Goal: Task Accomplishment & Management: Complete application form

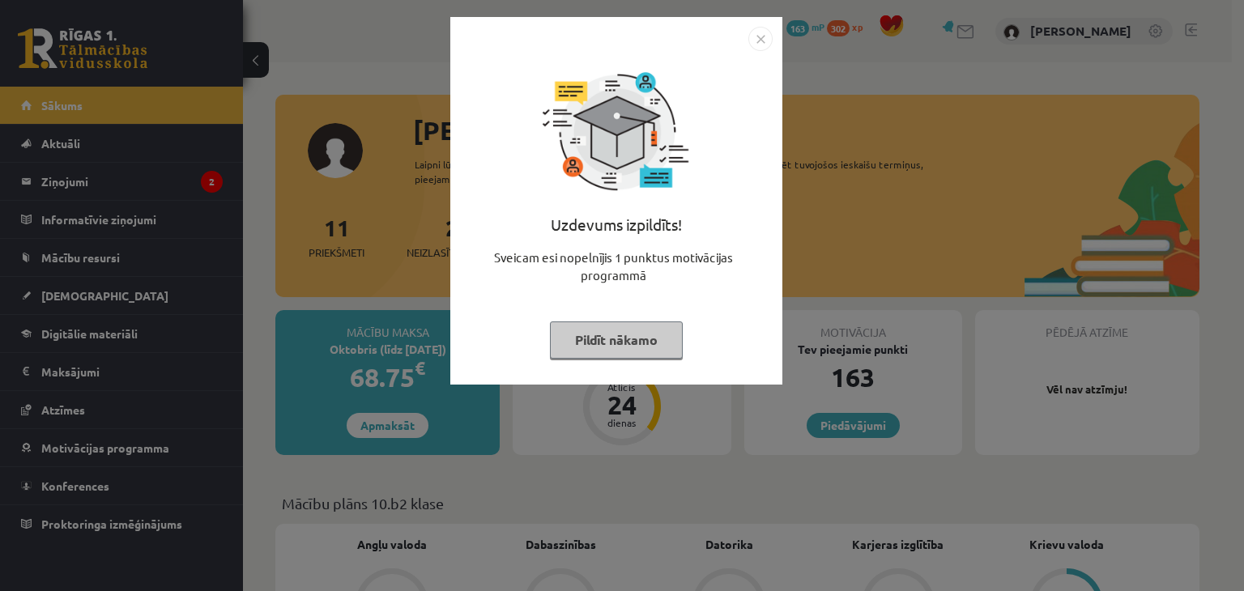
click at [629, 356] on button "Pildīt nākamo" at bounding box center [616, 340] width 133 height 37
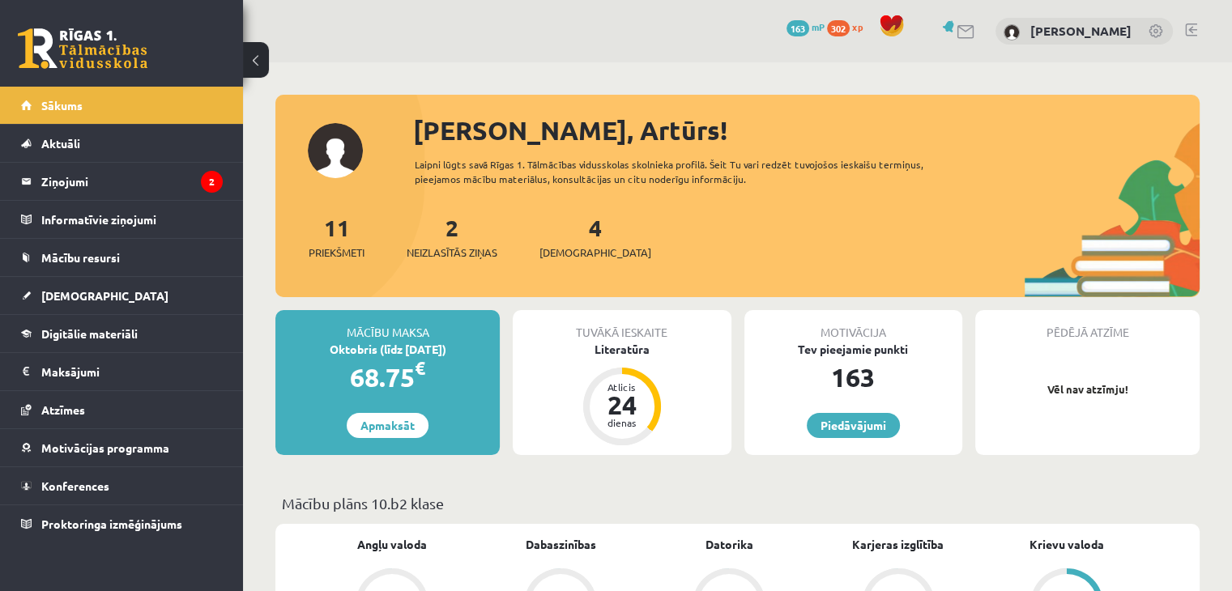
click at [389, 46] on div "0 Dāvanas 163 mP 302 xp Artūrs Ungurs" at bounding box center [737, 31] width 989 height 62
click at [143, 296] on link "[DEMOGRAPHIC_DATA]" at bounding box center [122, 295] width 202 height 37
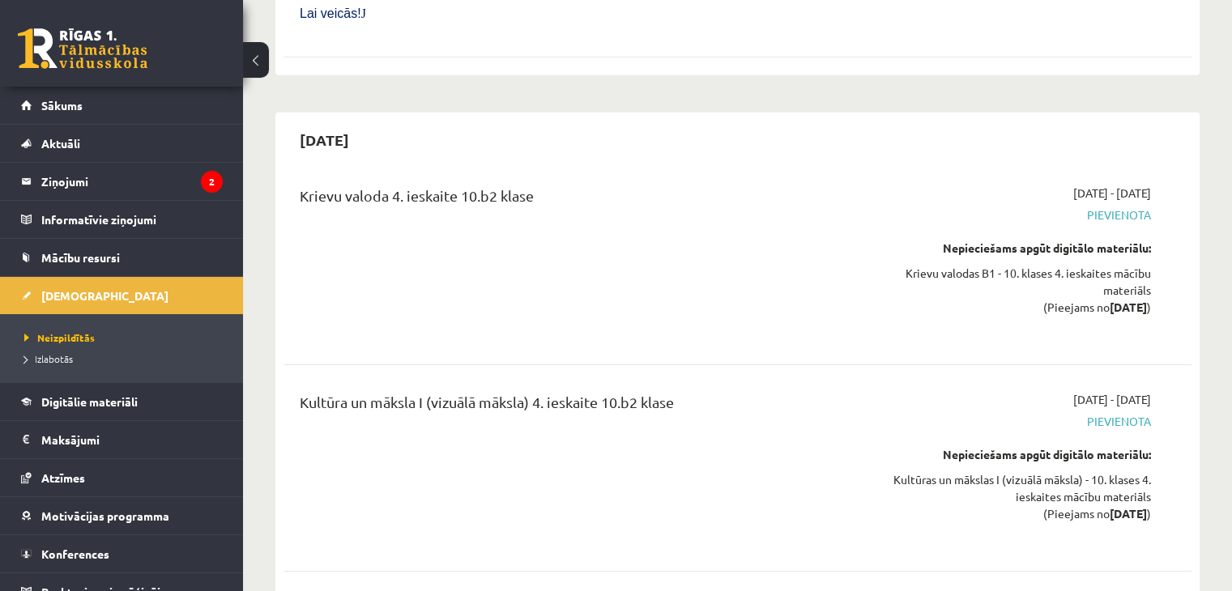
scroll to position [11299, 0]
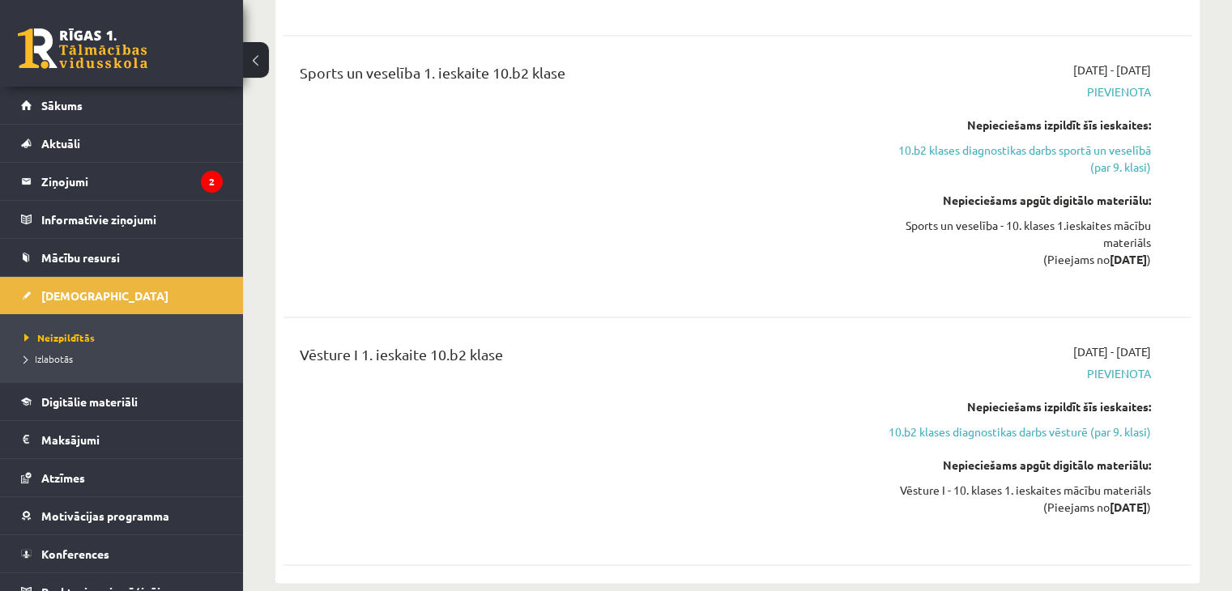
scroll to position [2485, 0]
click at [1001, 425] on link "10.b2 klases diagnostikas darbs vēsturē (par 9. klasi)" at bounding box center [1017, 433] width 267 height 17
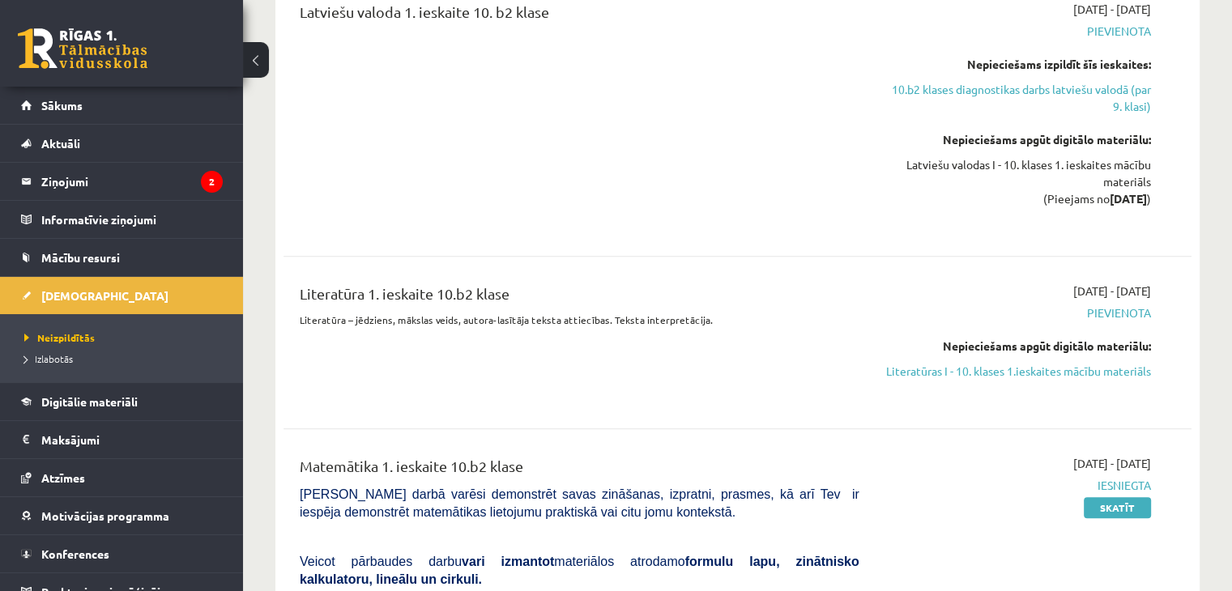
scroll to position [1409, 0]
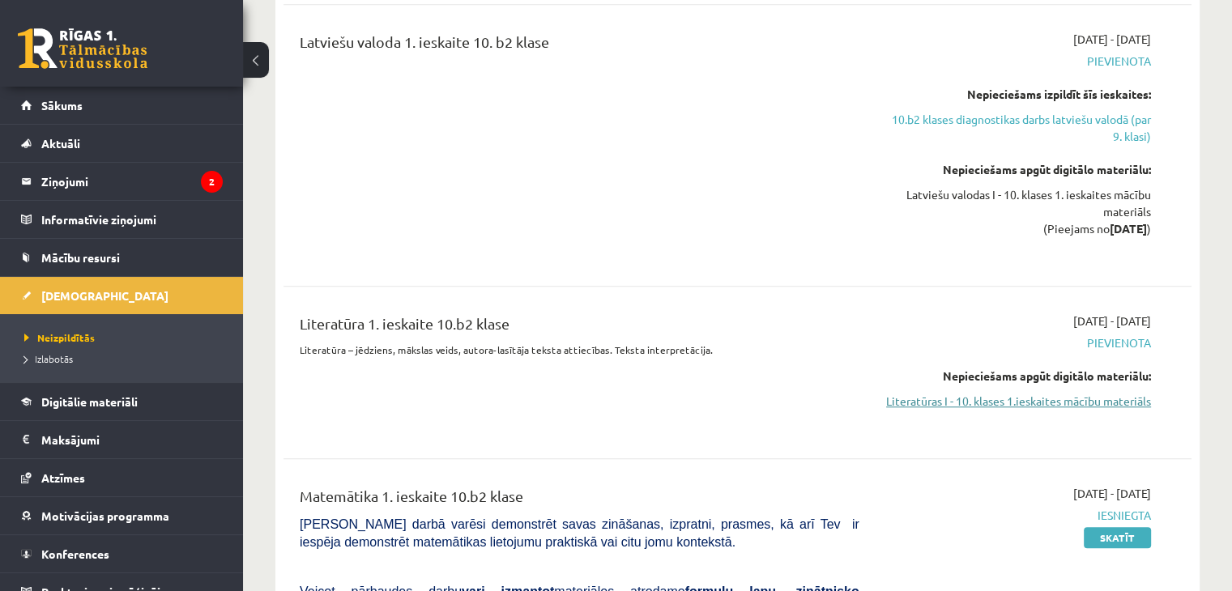
click at [1021, 393] on link "Literatūras I - 10. klases 1.ieskaites mācību materiāls" at bounding box center [1017, 401] width 267 height 17
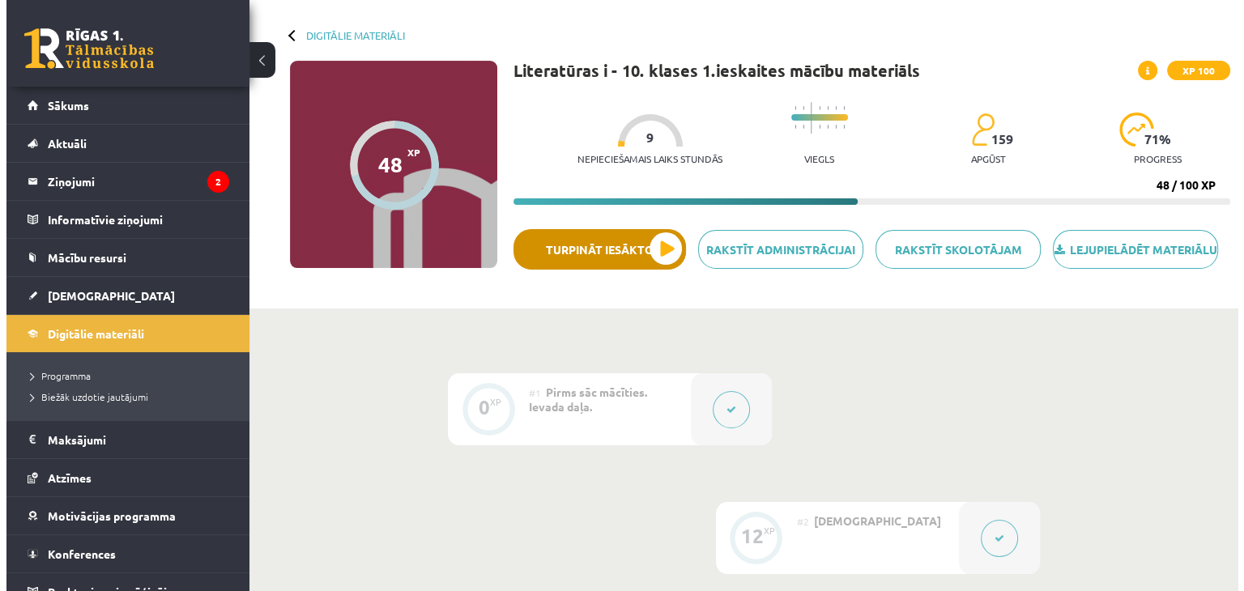
scroll to position [65, 0]
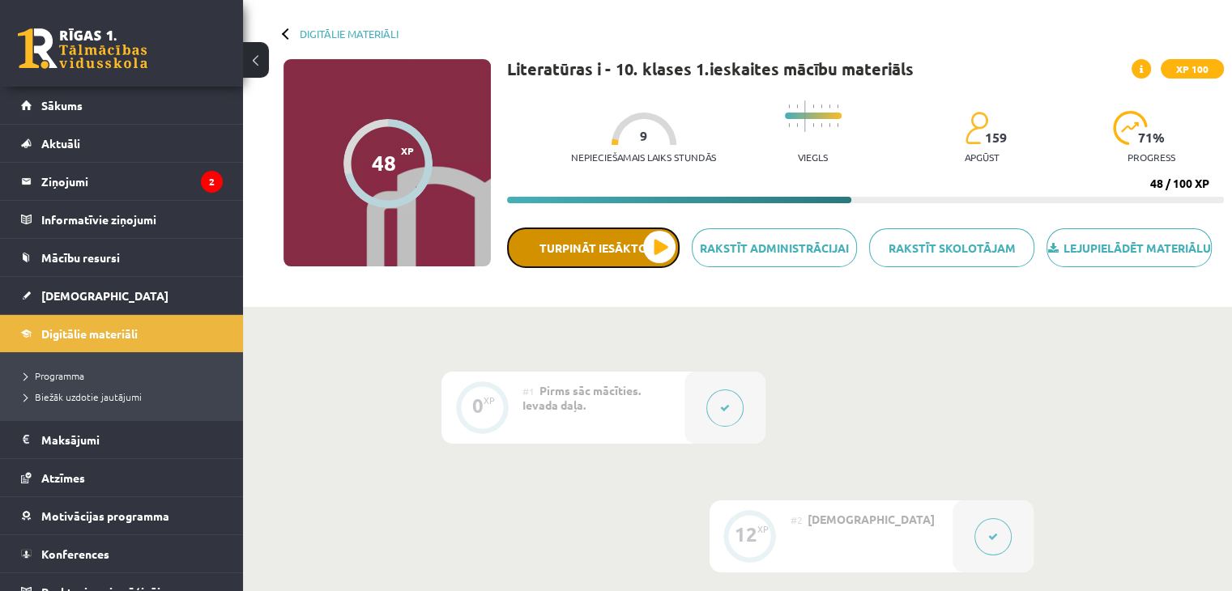
click at [596, 262] on button "Turpināt iesākto" at bounding box center [593, 248] width 173 height 41
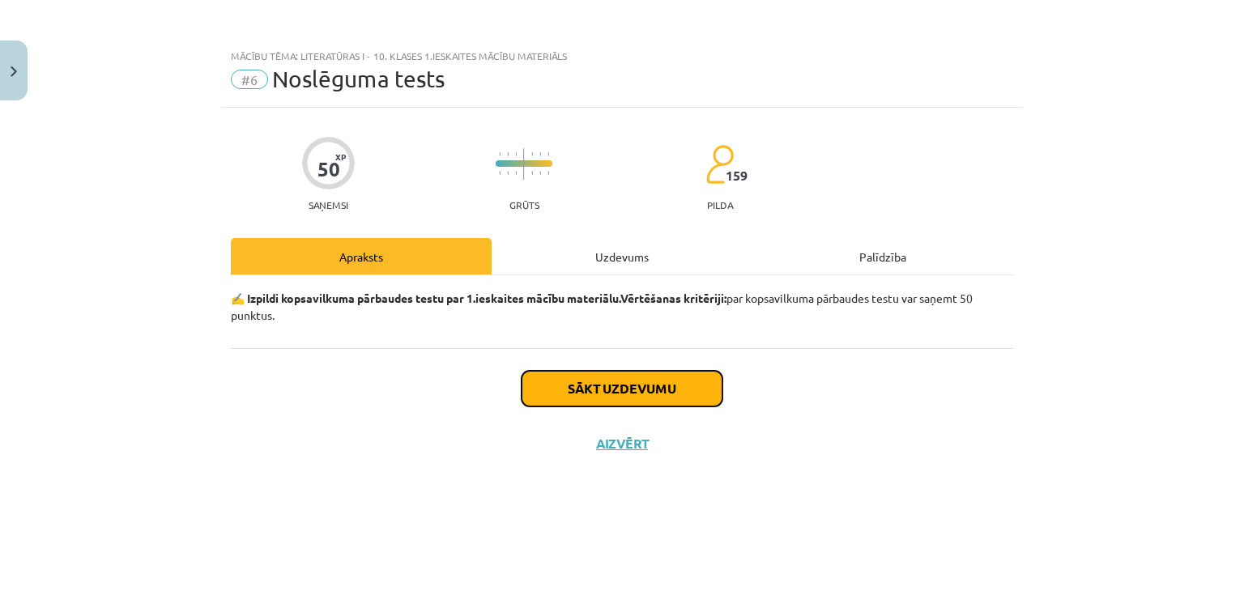
click at [638, 401] on button "Sākt uzdevumu" at bounding box center [622, 389] width 201 height 36
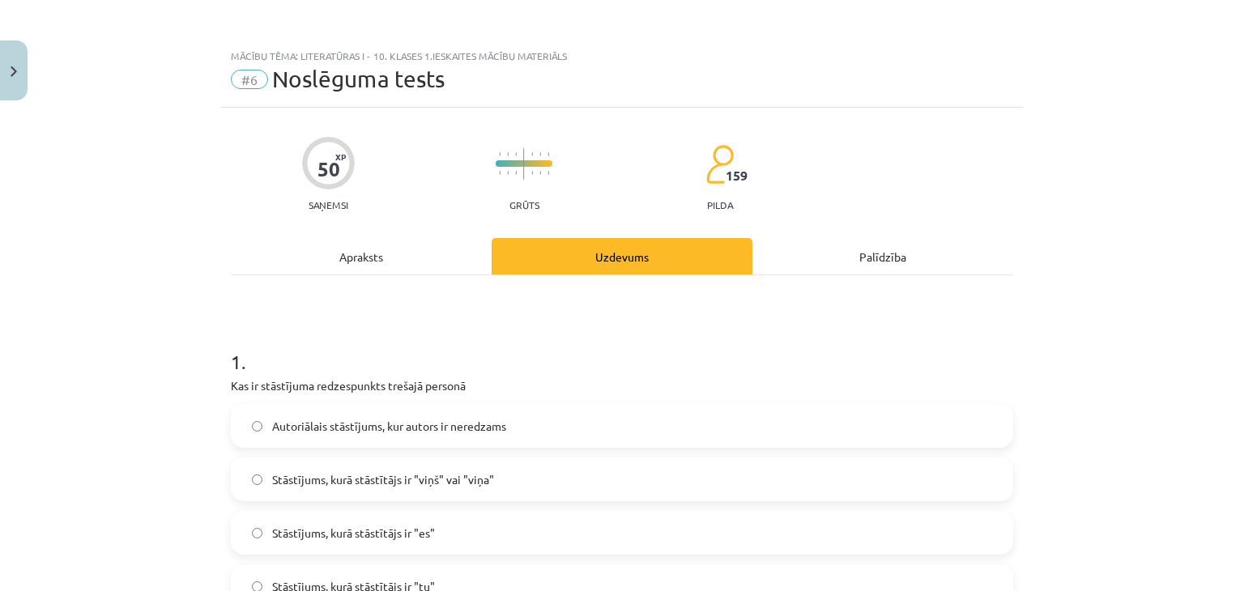
click at [817, 333] on h1 "1 ." at bounding box center [622, 347] width 783 height 50
click at [708, 344] on h1 "1 ." at bounding box center [622, 347] width 783 height 50
click at [171, 318] on div "Mācību tēma: Literatūras i - 10. klases 1.ieskaites mācību materiāls #6 Noslēgu…" at bounding box center [622, 295] width 1244 height 591
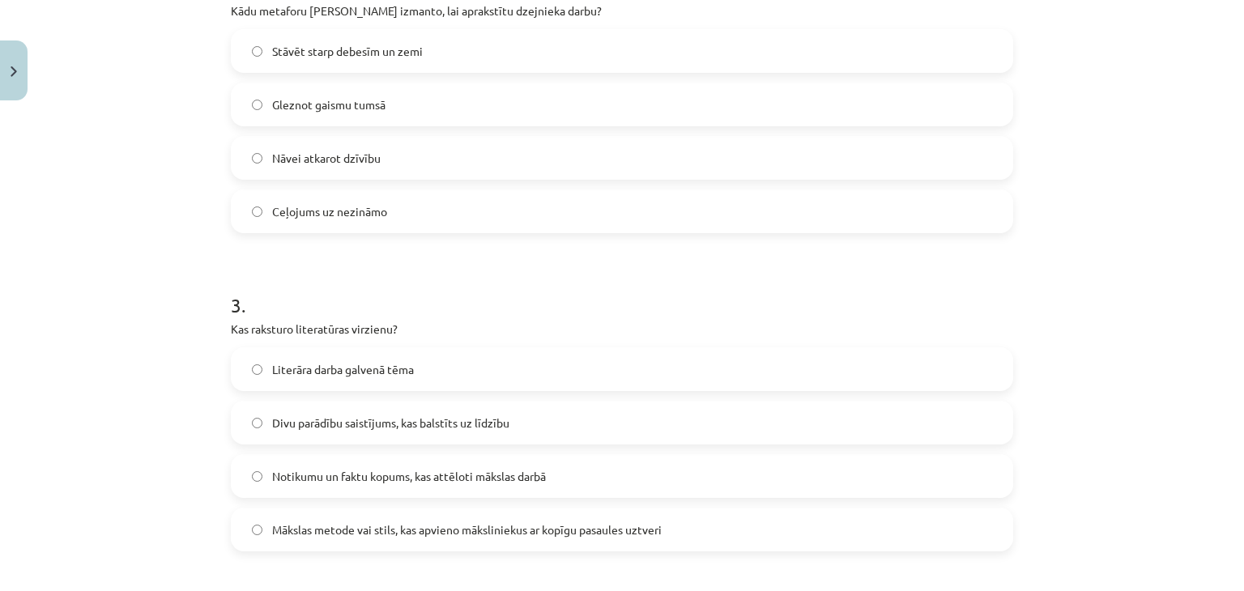
scroll to position [860, 0]
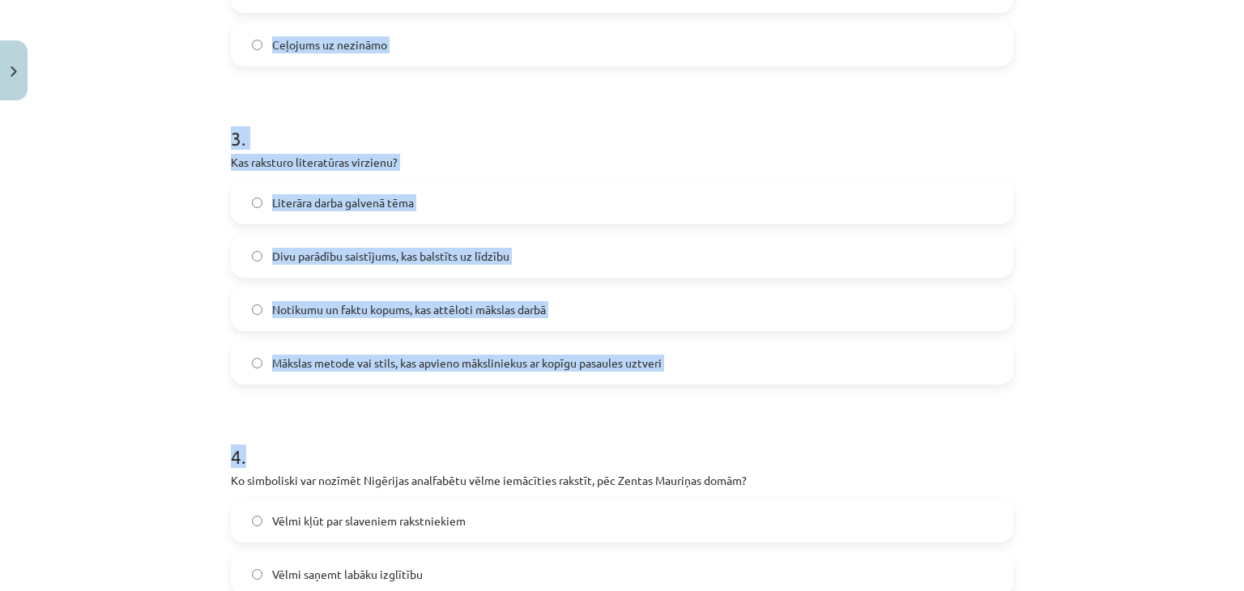
drag, startPoint x: 203, startPoint y: 96, endPoint x: 614, endPoint y: 375, distance: 497.5
click at [614, 375] on div "Mācību tēma: Literatūras i - 10. klases 1.ieskaites mācību materiāls #6 Noslēgu…" at bounding box center [622, 295] width 1244 height 591
click at [117, 361] on div "Mācību tēma: Literatūras i - 10. klases 1.ieskaites mācību materiāls #6 Noslēgu…" at bounding box center [622, 295] width 1244 height 591
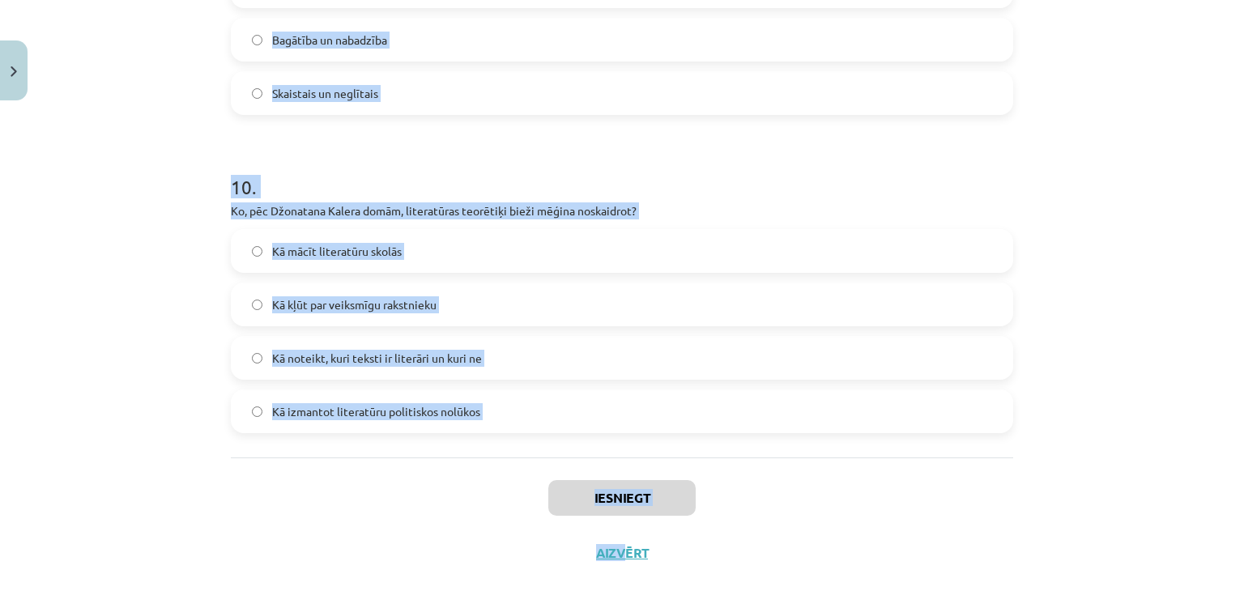
scroll to position [3070, 0]
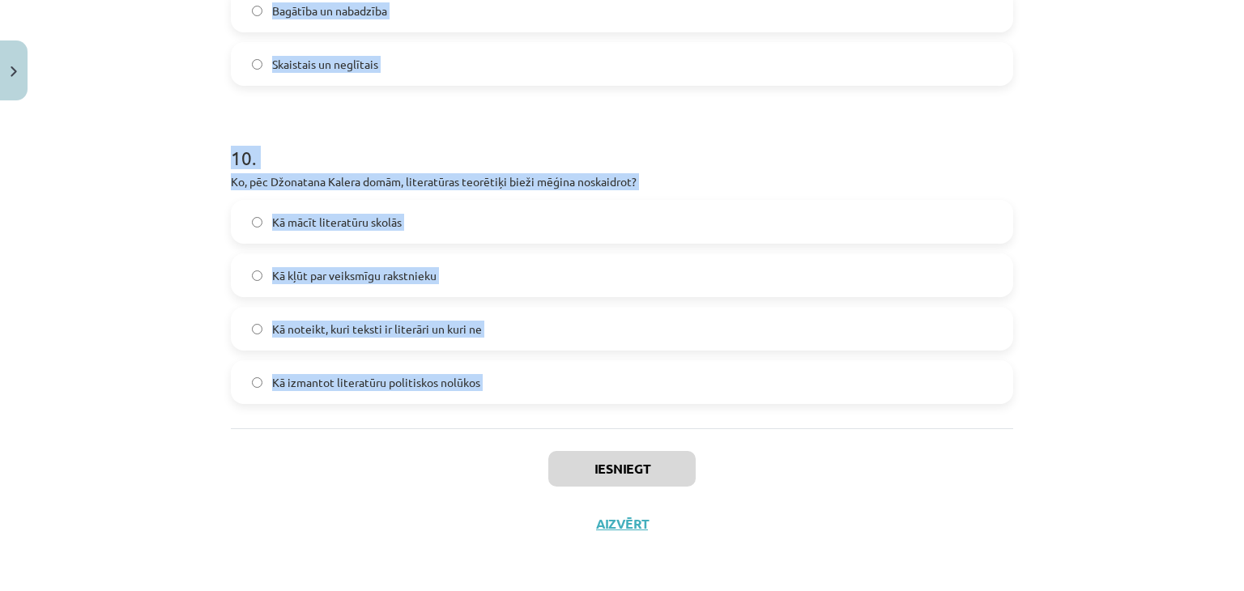
drag, startPoint x: 214, startPoint y: 336, endPoint x: 580, endPoint y: 443, distance: 381.5
click at [580, 443] on div "Mācību tēma: Literatūras i - 10. klases 1.ieskaites mācību materiāls #6 Noslēgu…" at bounding box center [622, 295] width 1244 height 591
copy form "1 . Kas ir stāstījuma redzespunkts trešajā personā Autoriālais stāstījums, kur …"
click at [632, 127] on h1 "10 ." at bounding box center [622, 143] width 783 height 50
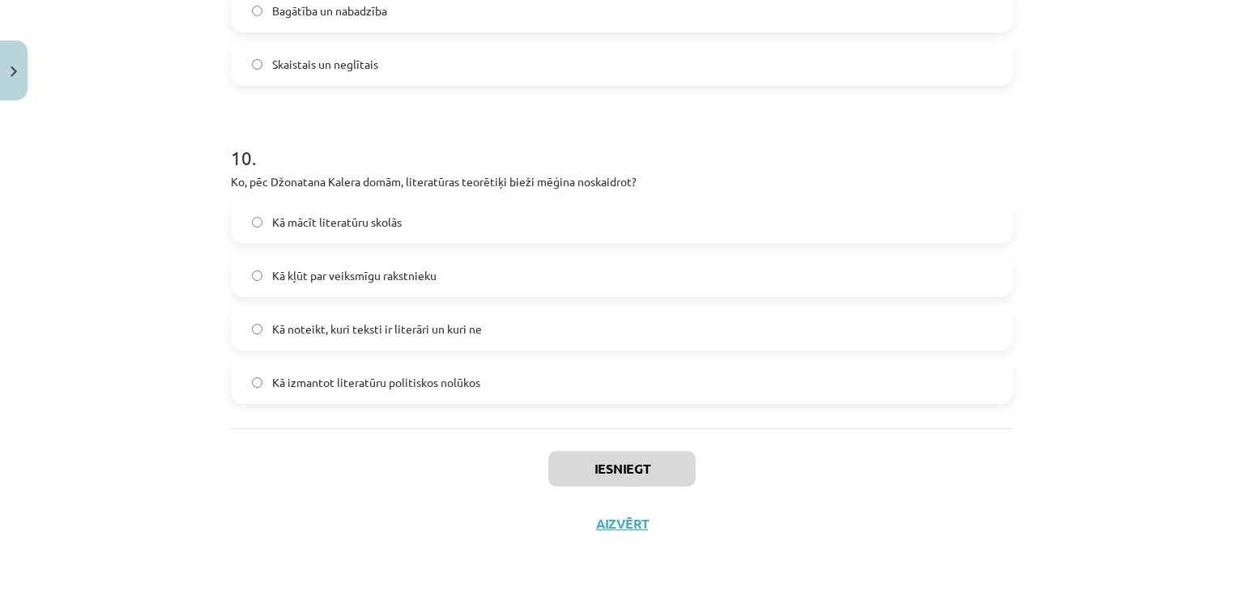
click at [145, 182] on div "Mācību tēma: Literatūras i - 10. klases 1.ieskaites mācību materiāls #6 Noslēgu…" at bounding box center [622, 295] width 1244 height 591
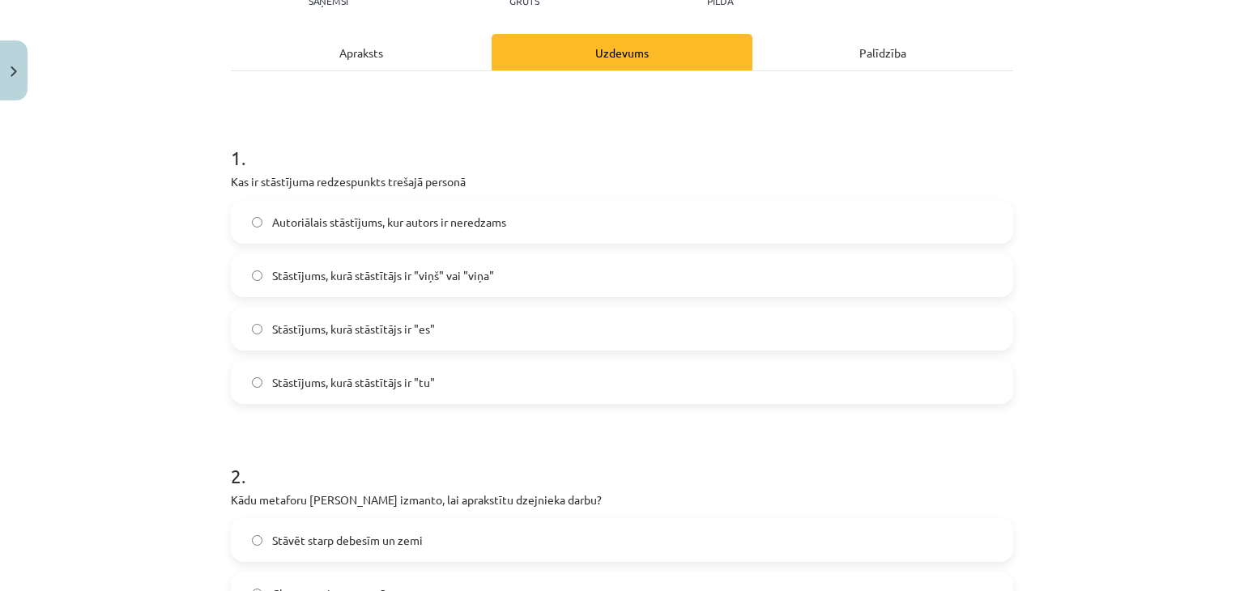
scroll to position [139, 0]
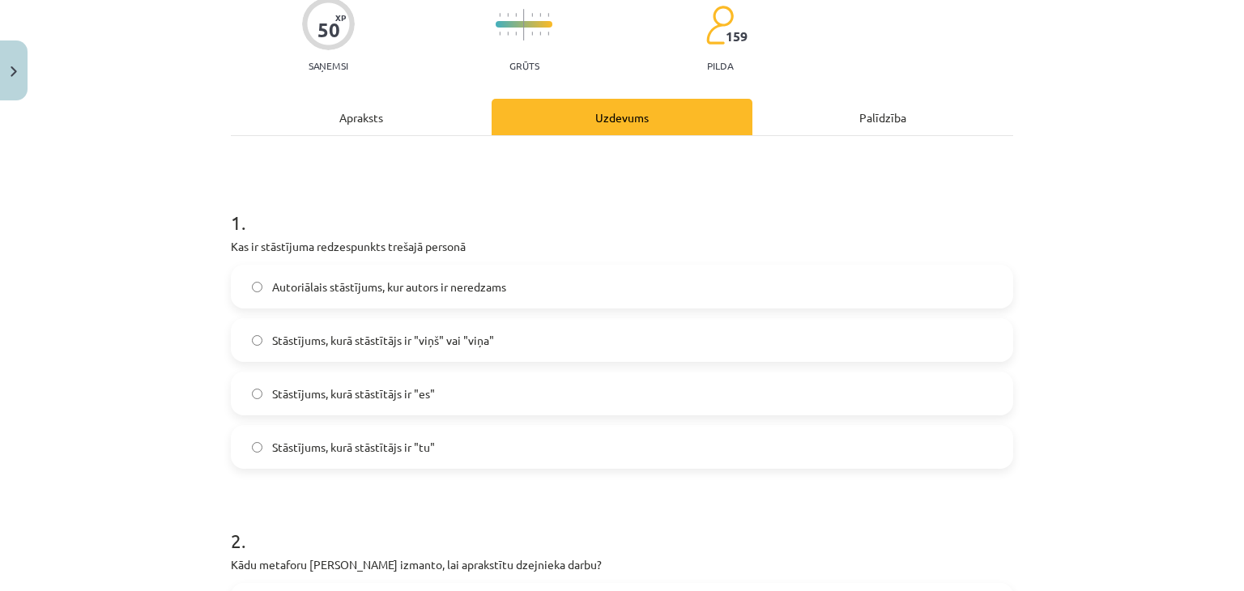
click at [465, 347] on span "Stāstījums, kurā stāstītājs ir "viņš" vai "viņa"" at bounding box center [383, 340] width 222 height 17
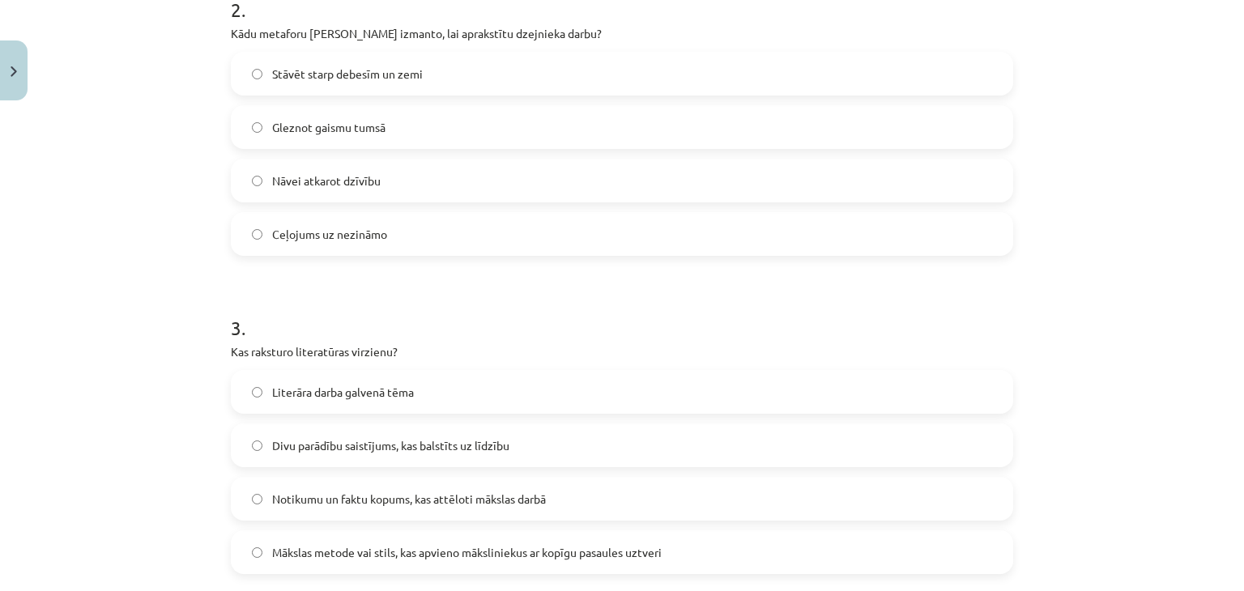
scroll to position [679, 0]
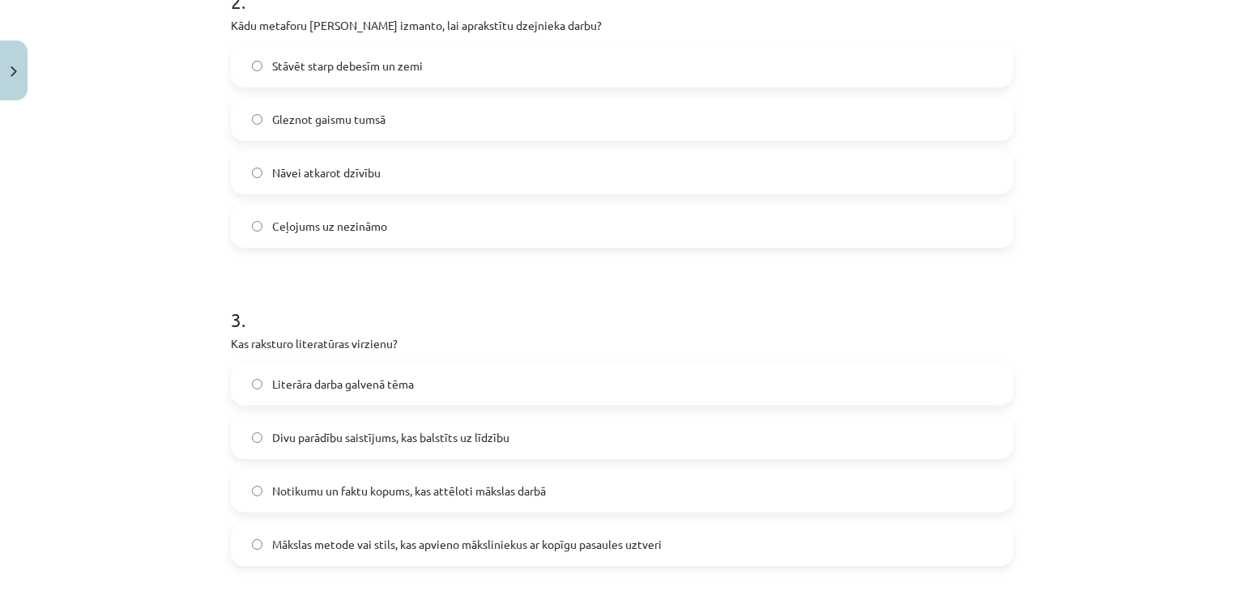
click at [341, 175] on span "Nāvei atkarot dzīvību" at bounding box center [326, 172] width 109 height 17
click at [499, 536] on span "Mākslas metode vai stils, kas apvieno māksliniekus ar kopīgu pasaules uztveri" at bounding box center [467, 544] width 390 height 17
click at [673, 312] on h1 "3 ." at bounding box center [622, 305] width 783 height 50
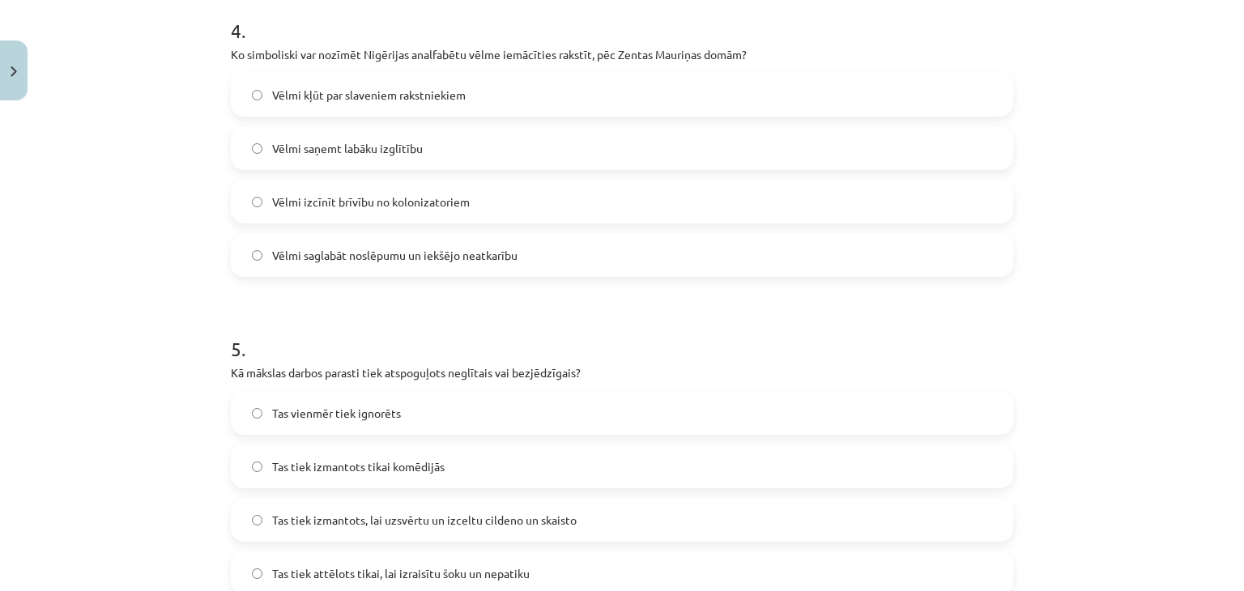
scroll to position [1299, 0]
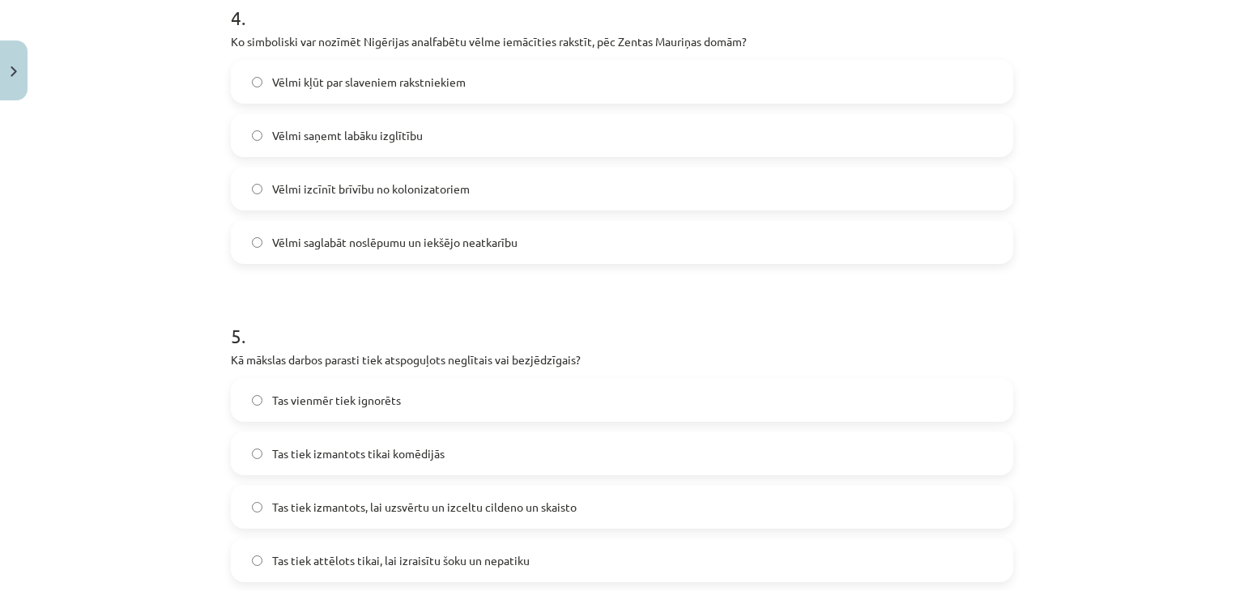
click at [392, 266] on form "1 . Kas ir stāstījuma redzespunkts trešajā personā Autoriālais stāstījums, kur …" at bounding box center [622, 598] width 783 height 3151
click at [384, 246] on span "Vēlmi saglabāt noslēpumu un iekšējo neatkarību" at bounding box center [394, 242] width 245 height 17
click at [385, 501] on span "Tas tiek izmantots, lai uzsvērtu un izceltu cildeno un skaisto" at bounding box center [424, 507] width 305 height 17
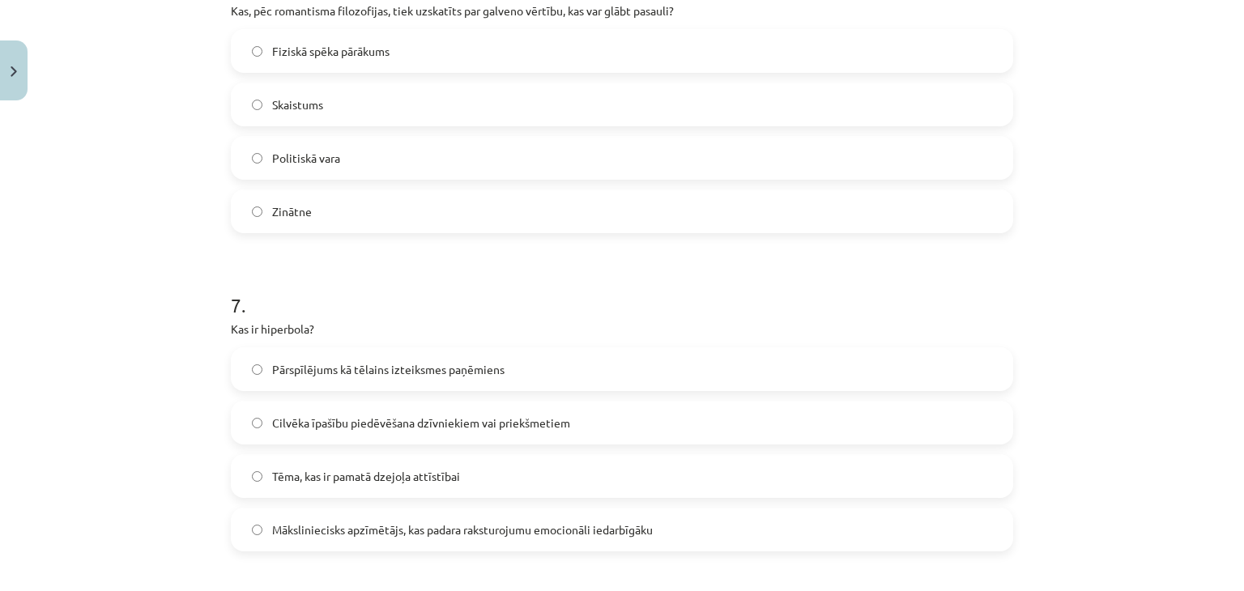
scroll to position [1975, 0]
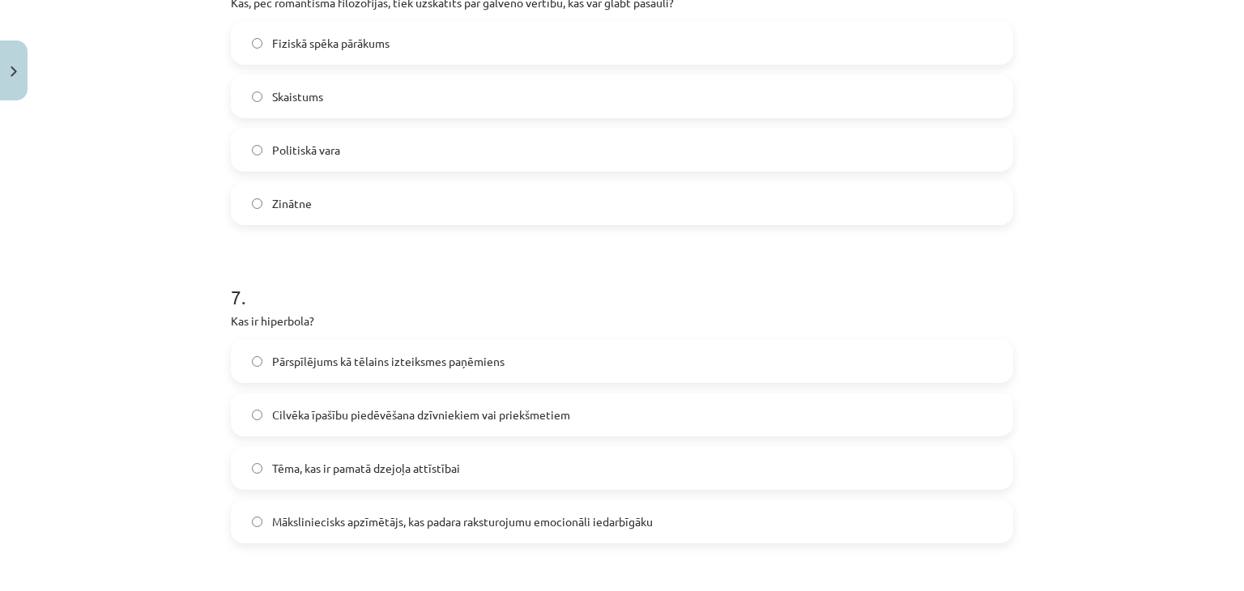
click at [299, 110] on label "Skaistums" at bounding box center [622, 96] width 779 height 41
click at [459, 370] on label "Pārspīlējums kā tēlains izteiksmes paņēmiens" at bounding box center [622, 361] width 779 height 41
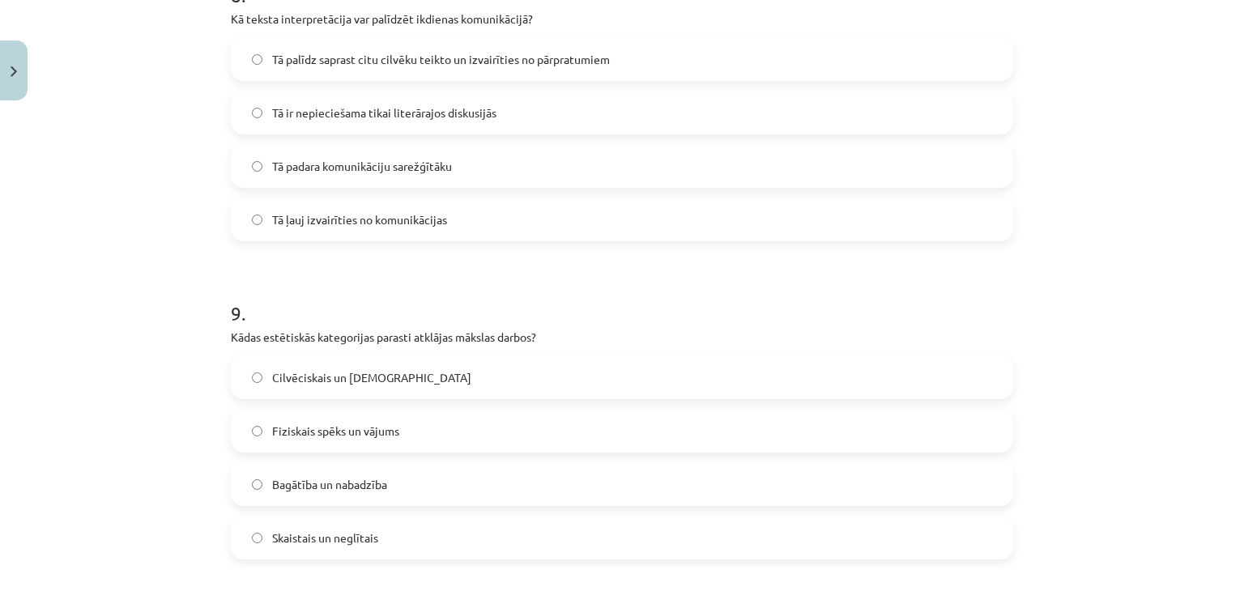
scroll to position [2600, 0]
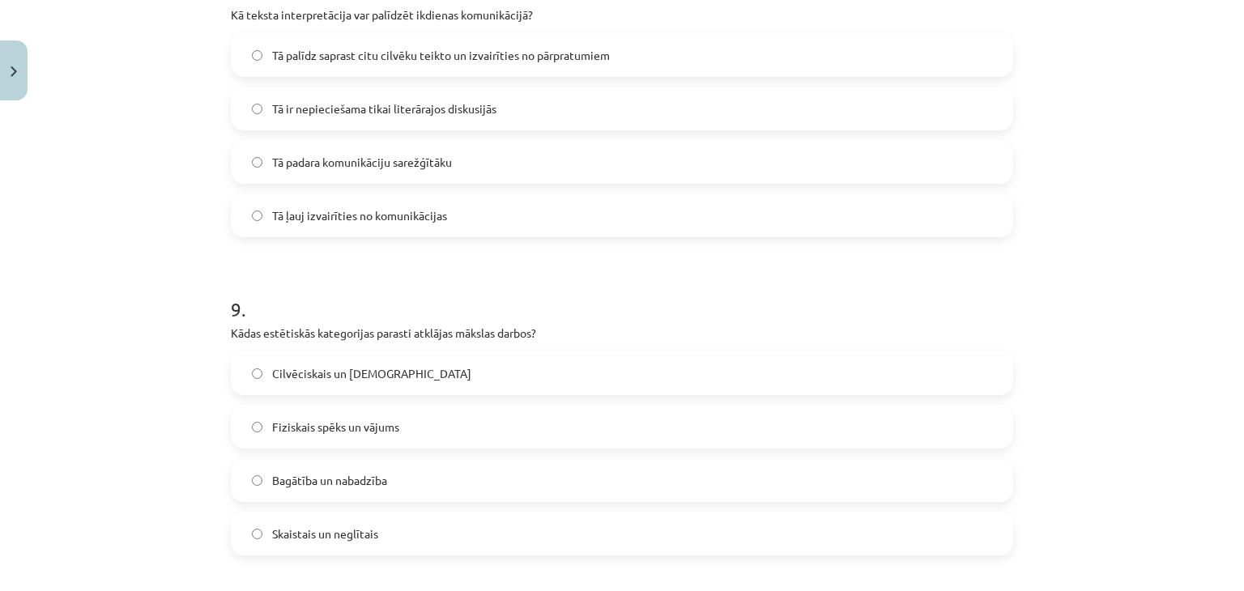
click at [447, 76] on div "Tā palīdz saprast citu cilvēku teikto un izvairīties no pārpratumiem Tā ir nepi…" at bounding box center [622, 135] width 783 height 204
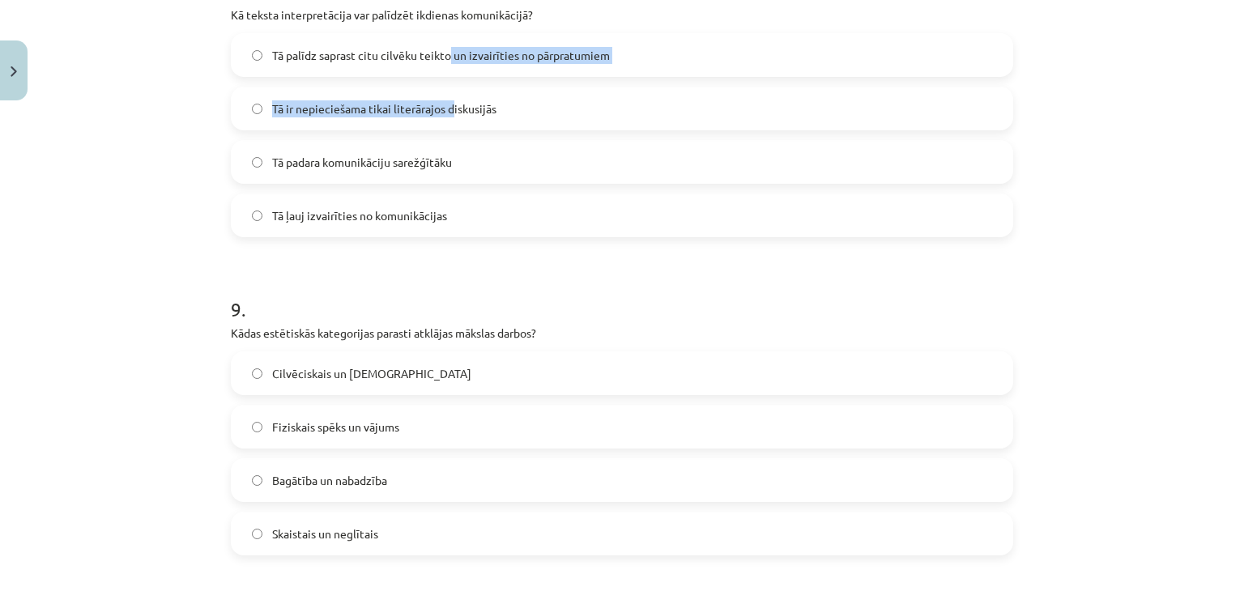
drag, startPoint x: 447, startPoint y: 76, endPoint x: 443, endPoint y: 67, distance: 9.8
click at [443, 67] on div "Tā palīdz saprast citu cilvēku teikto un izvairīties no pārpratumiem Tā ir nepi…" at bounding box center [622, 135] width 783 height 204
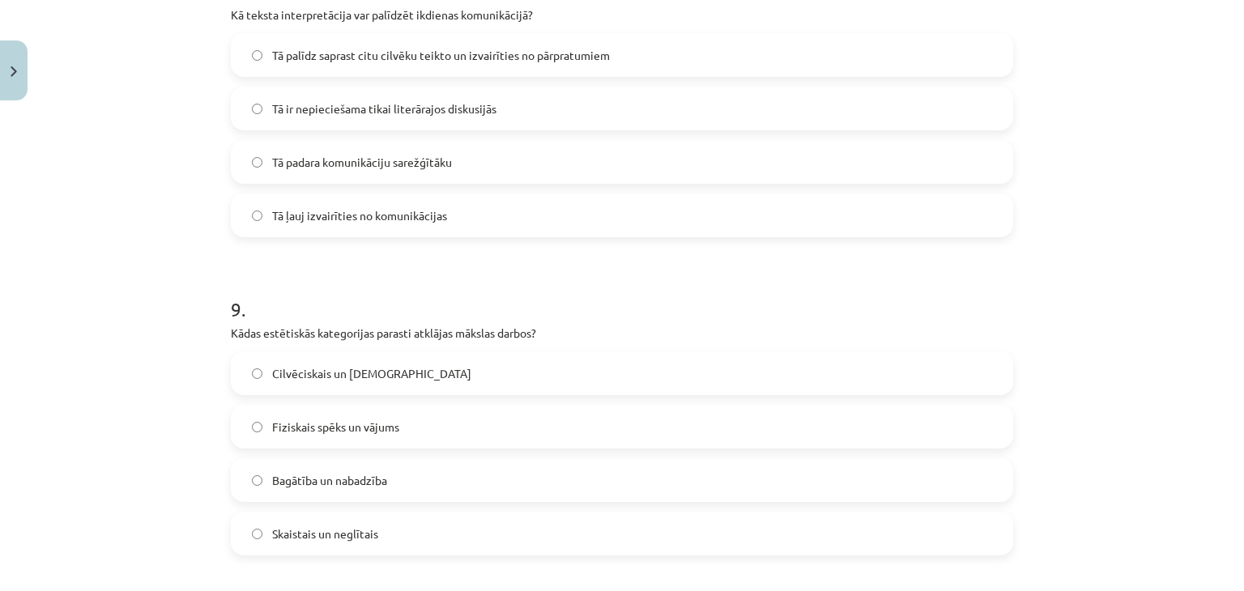
click at [410, 67] on label "Tā palīdz saprast citu cilvēku teikto un izvairīties no pārpratumiem" at bounding box center [622, 55] width 779 height 41
click at [408, 539] on label "Skaistais un neglītais" at bounding box center [622, 534] width 779 height 41
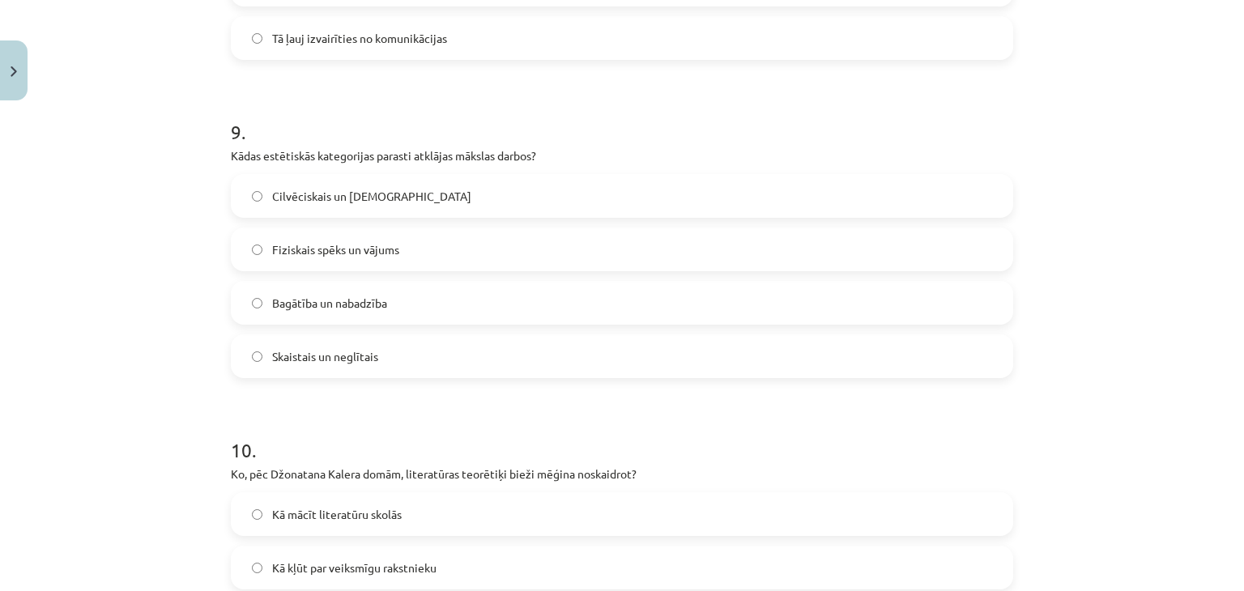
scroll to position [3070, 0]
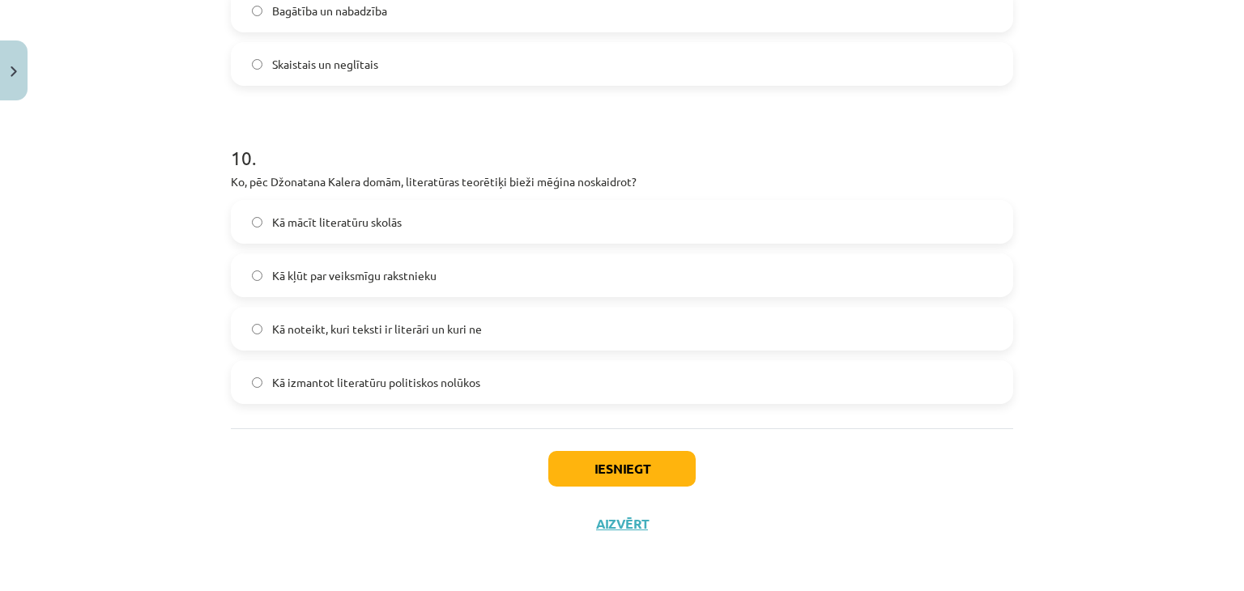
click at [486, 333] on label "Kā noteikt, kuri teksti ir literāri un kuri ne" at bounding box center [622, 329] width 779 height 41
click at [629, 464] on button "Iesniegt" at bounding box center [621, 469] width 147 height 36
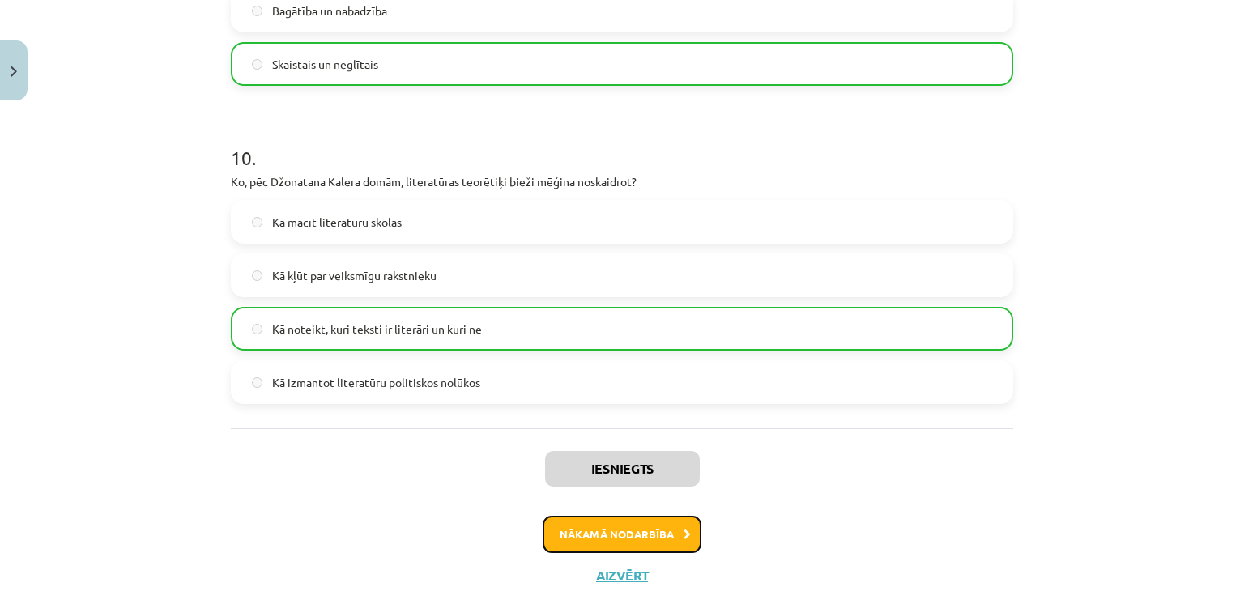
click at [646, 527] on button "Nākamā nodarbība" at bounding box center [622, 534] width 159 height 37
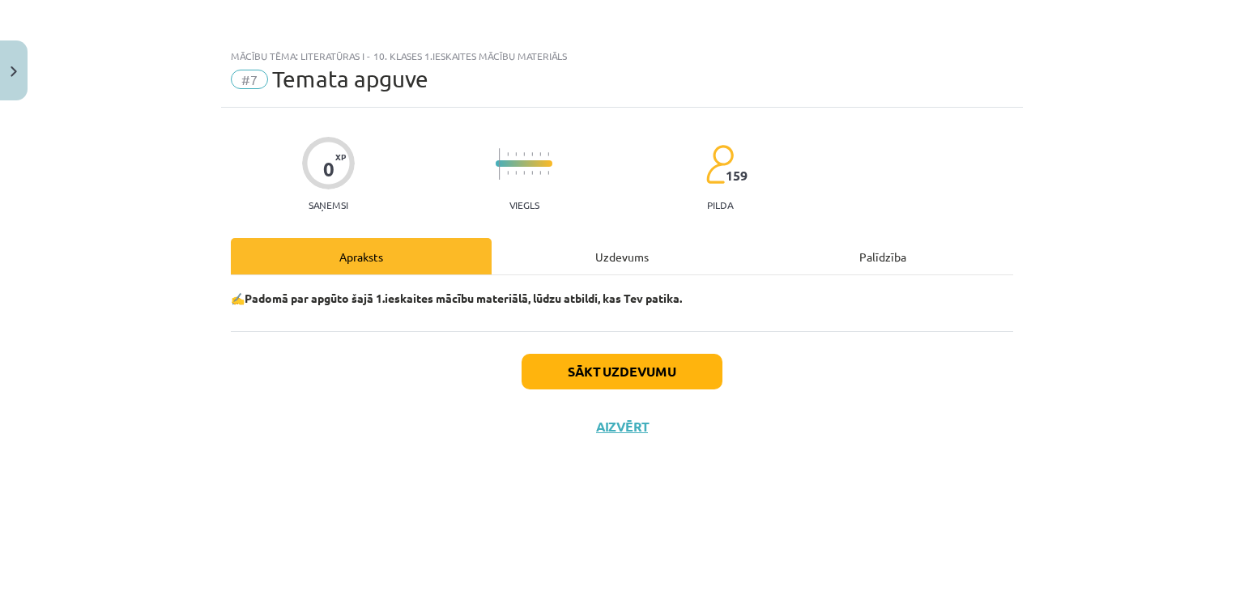
scroll to position [0, 0]
click at [619, 378] on button "Sākt uzdevumu" at bounding box center [622, 372] width 201 height 36
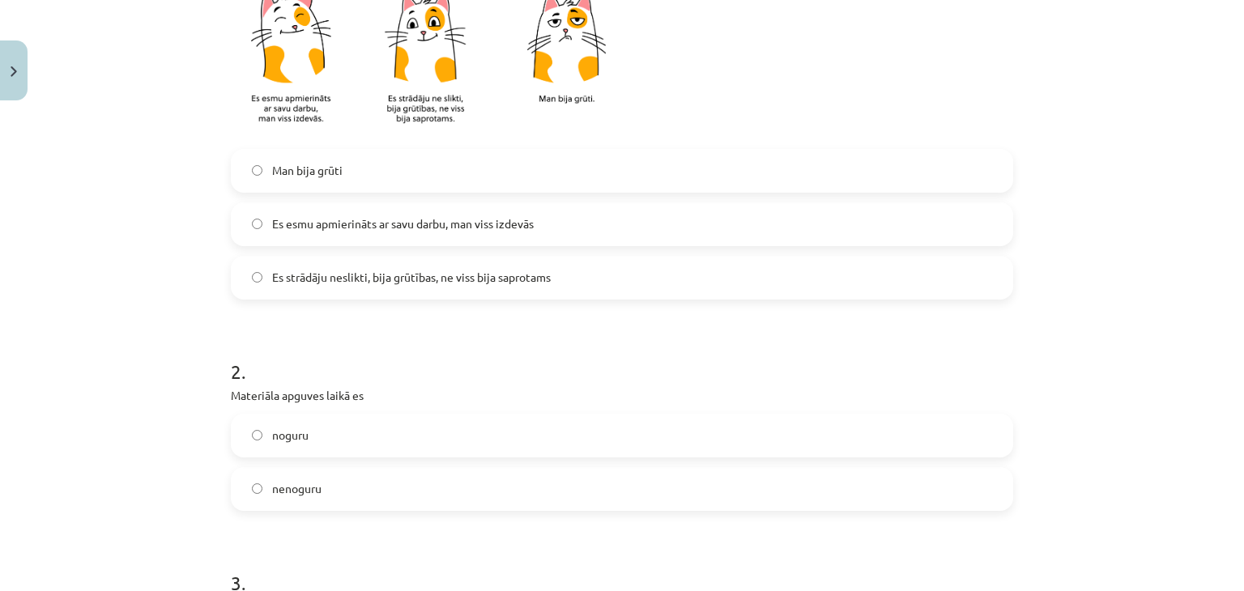
scroll to position [421, 0]
click at [633, 237] on label "Es esmu apmierināts ar savu darbu, man viss izdevās" at bounding box center [622, 227] width 779 height 41
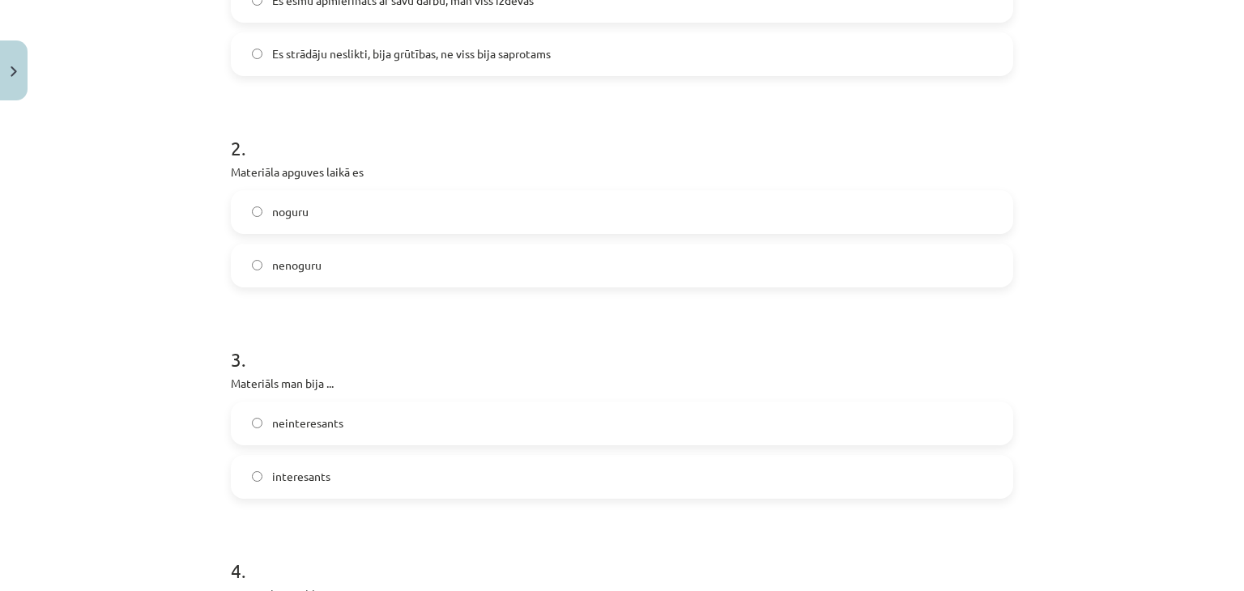
scroll to position [666, 0]
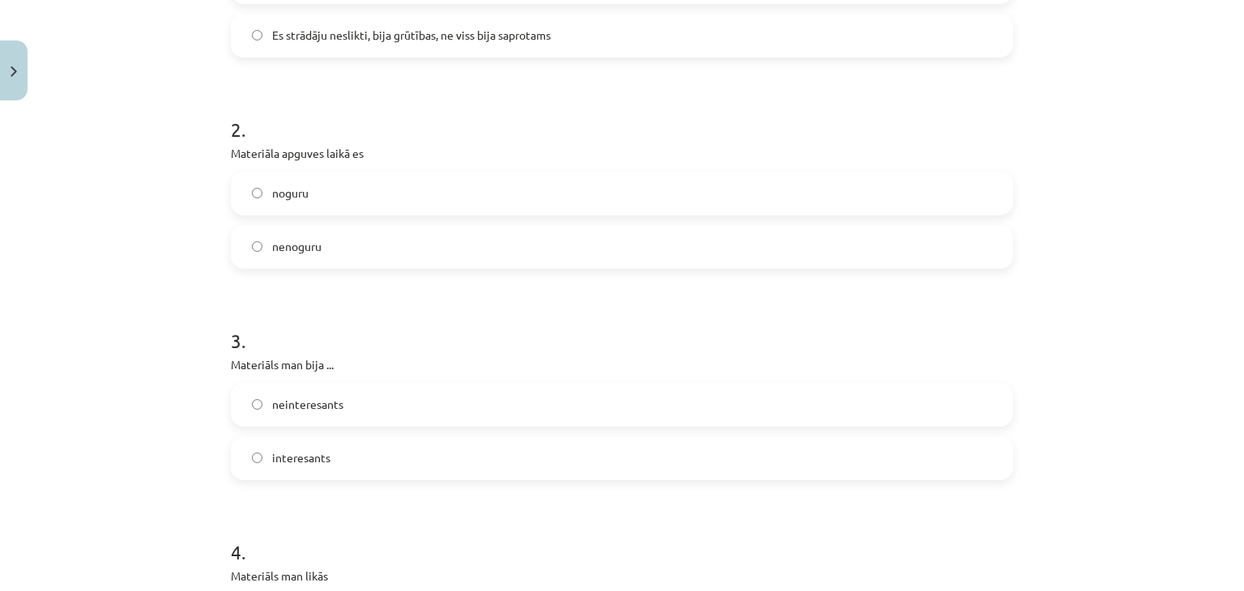
click at [674, 252] on label "nenoguru" at bounding box center [622, 247] width 779 height 41
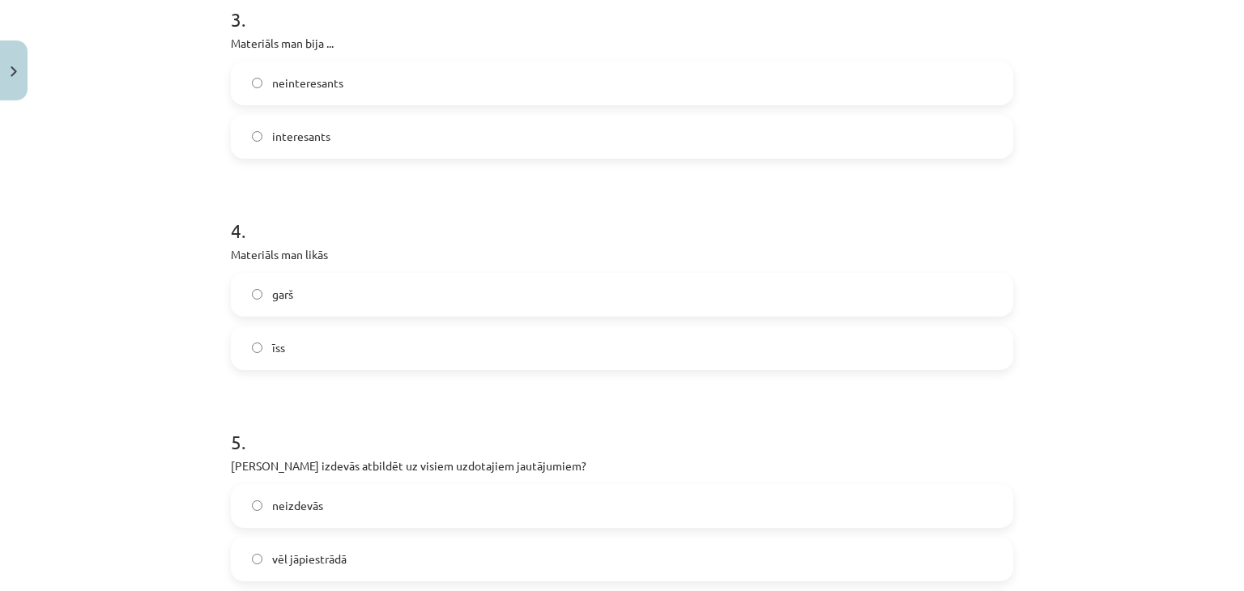
scroll to position [989, 0]
click at [600, 124] on label "interesants" at bounding box center [622, 135] width 779 height 41
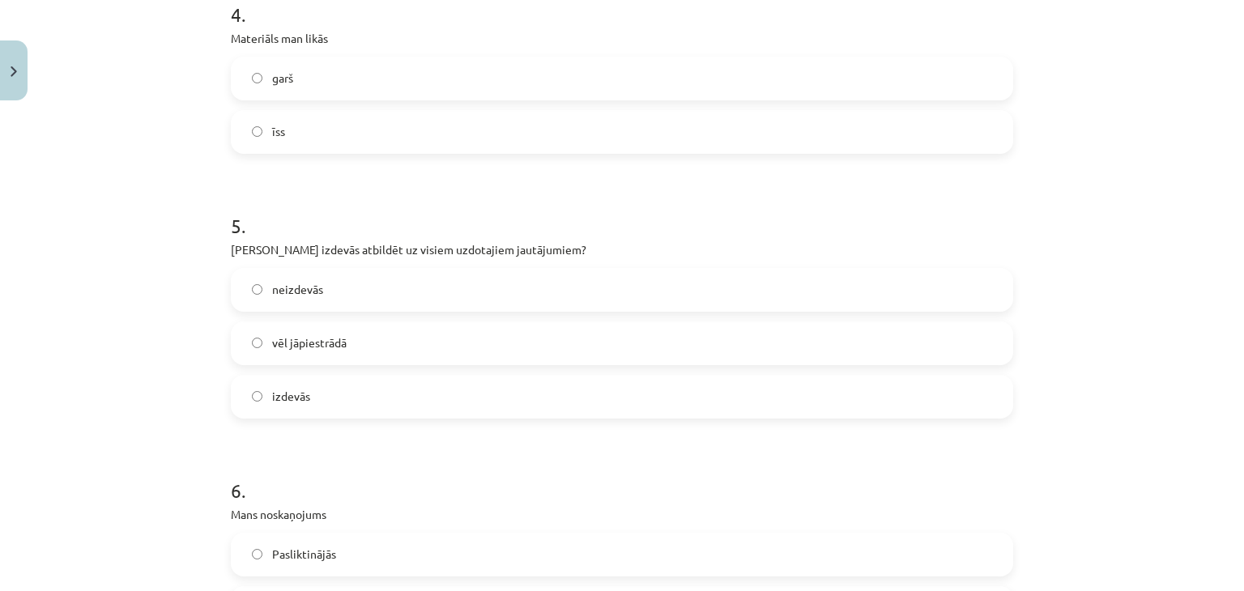
scroll to position [1211, 0]
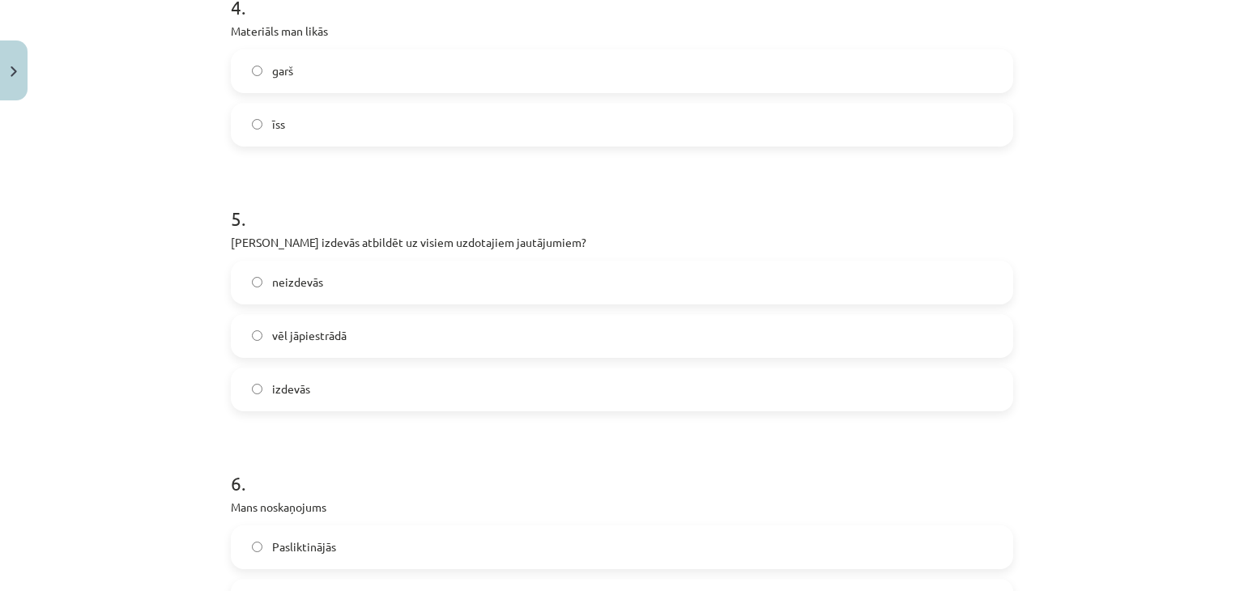
click at [766, 124] on label "īss" at bounding box center [622, 125] width 779 height 41
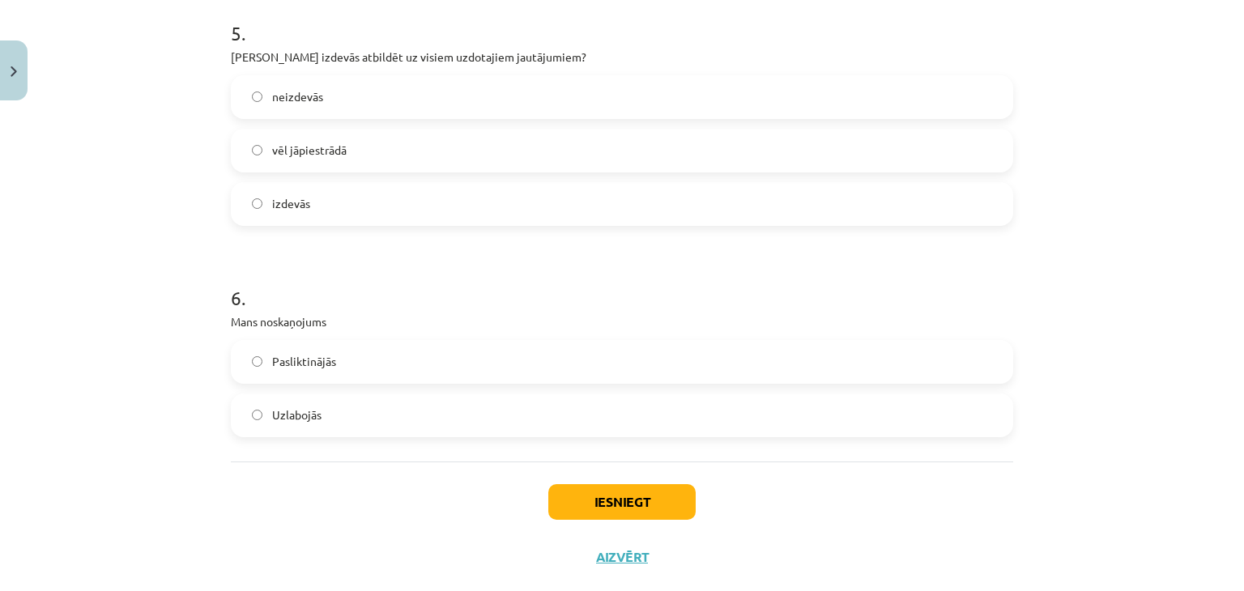
scroll to position [1413, 0]
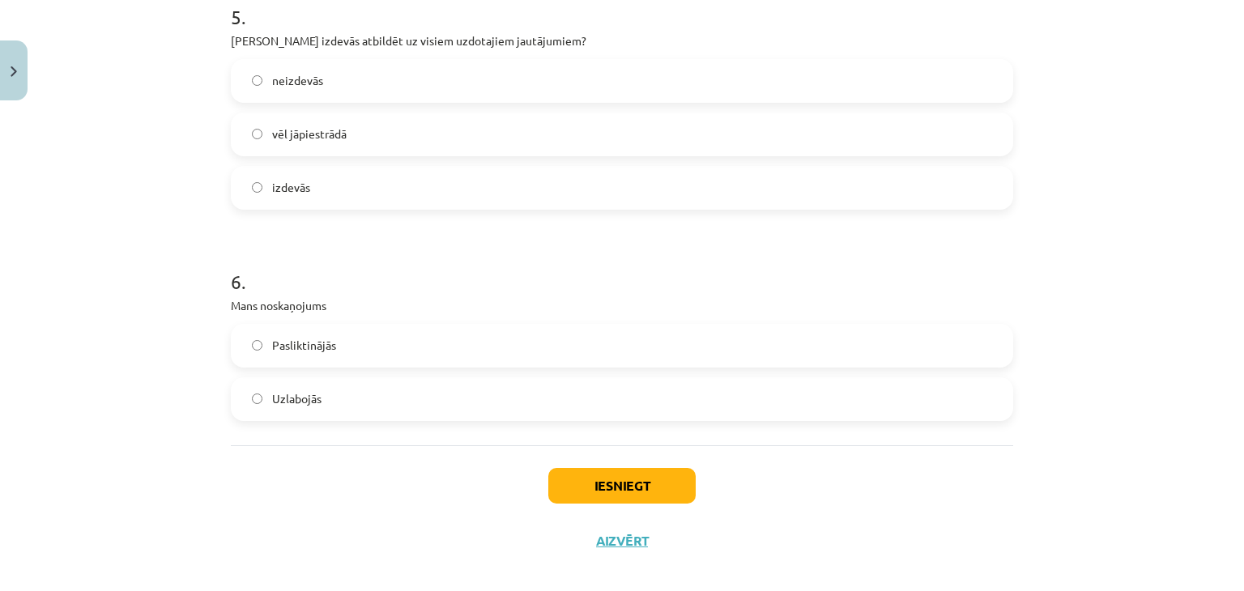
click at [578, 198] on label "izdevās" at bounding box center [622, 188] width 779 height 41
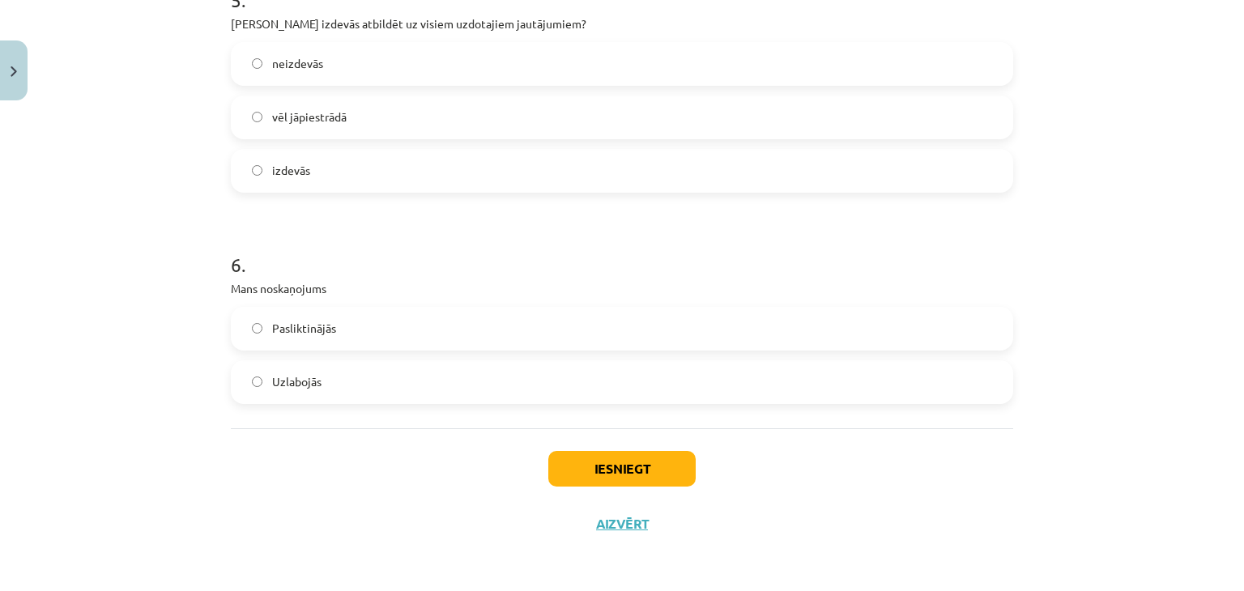
click at [493, 332] on label "Pasliktinājās" at bounding box center [622, 329] width 779 height 41
click at [475, 393] on label "Uzlabojās" at bounding box center [622, 382] width 779 height 41
click at [645, 474] on button "Iesniegt" at bounding box center [621, 469] width 147 height 36
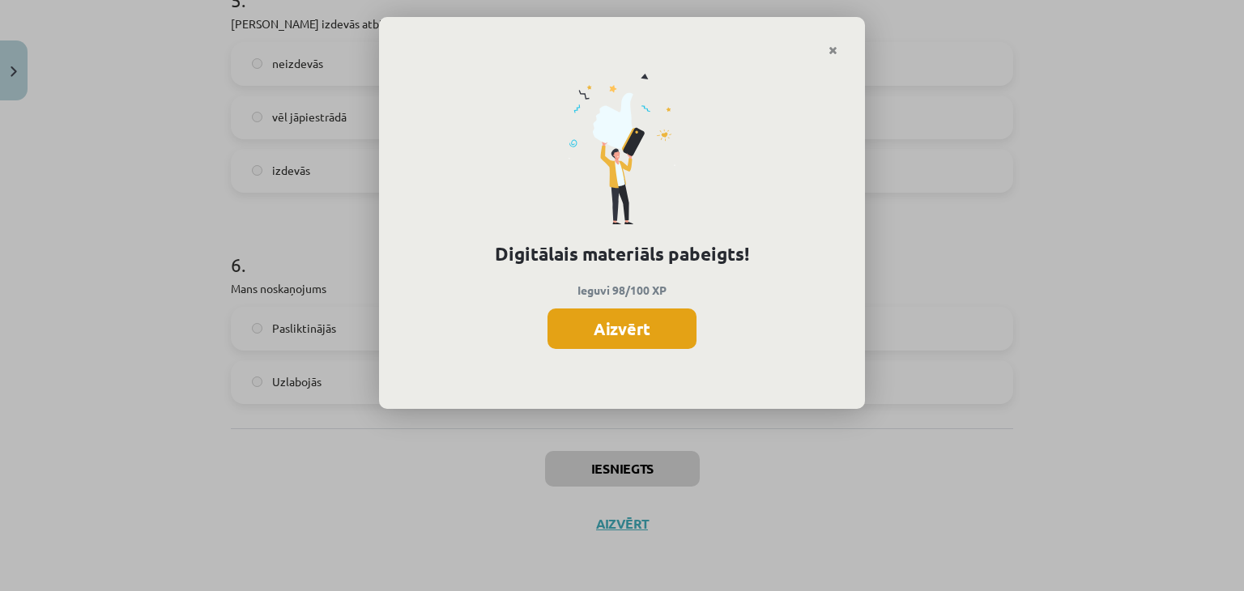
click at [651, 322] on button "Aizvērt" at bounding box center [622, 329] width 149 height 41
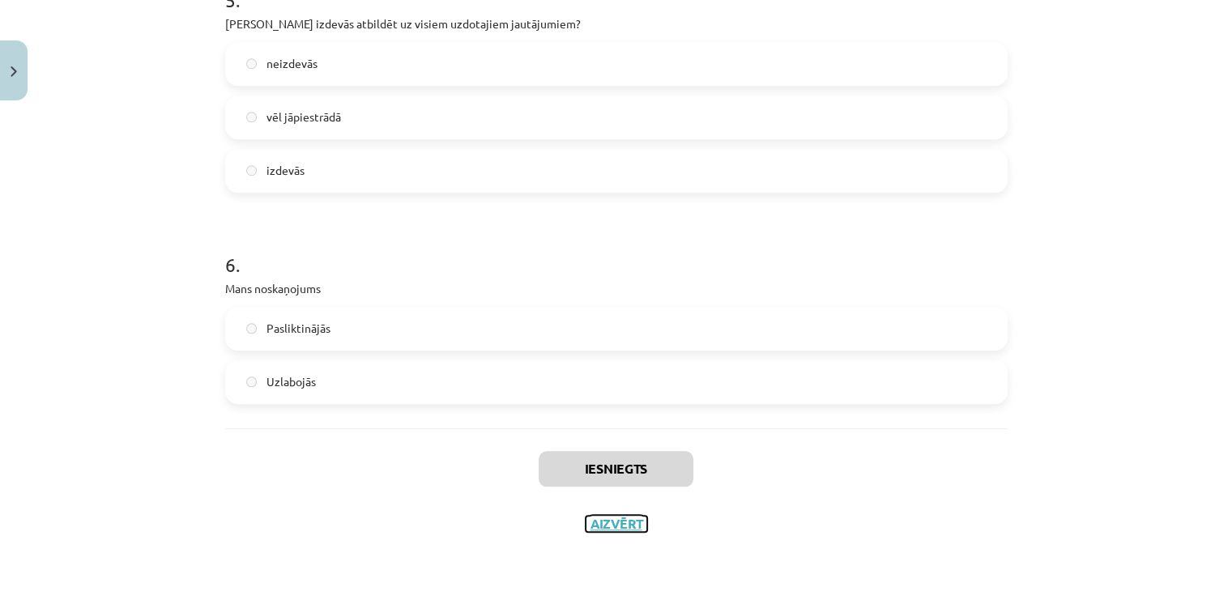
click at [624, 523] on button "Aizvērt" at bounding box center [617, 524] width 62 height 16
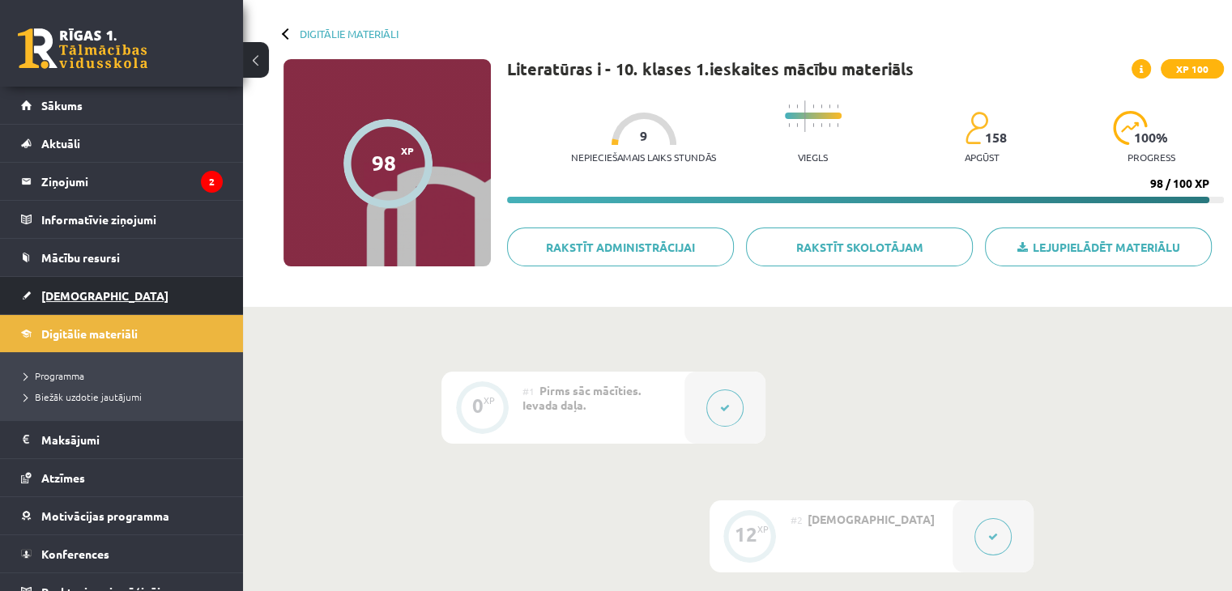
click at [105, 286] on link "[DEMOGRAPHIC_DATA]" at bounding box center [122, 295] width 202 height 37
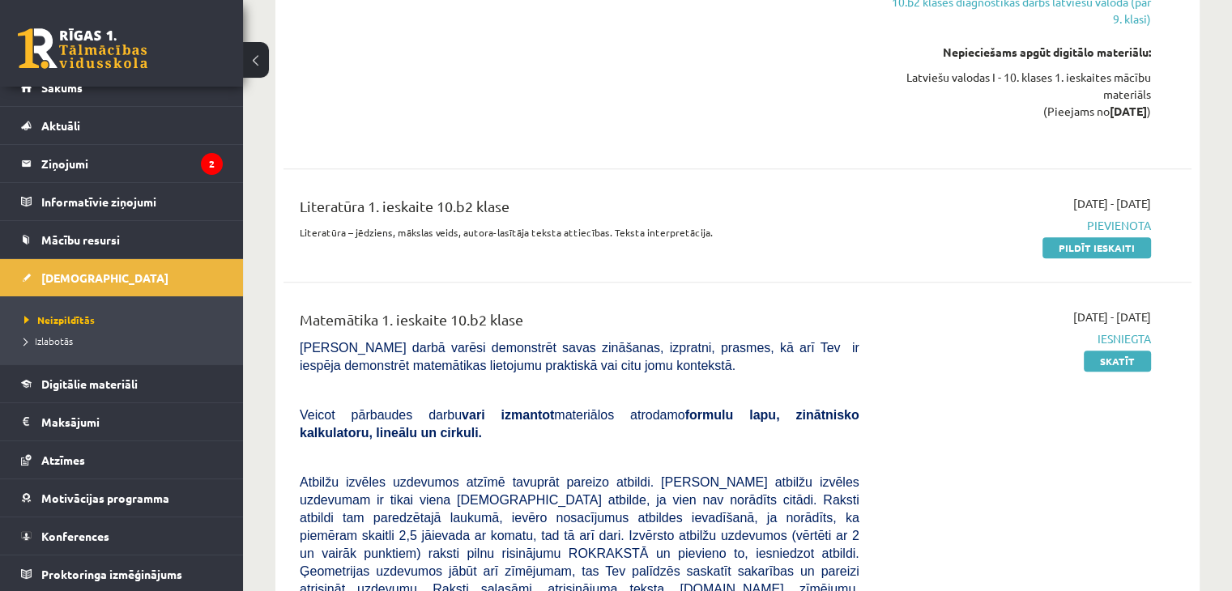
scroll to position [1513, 0]
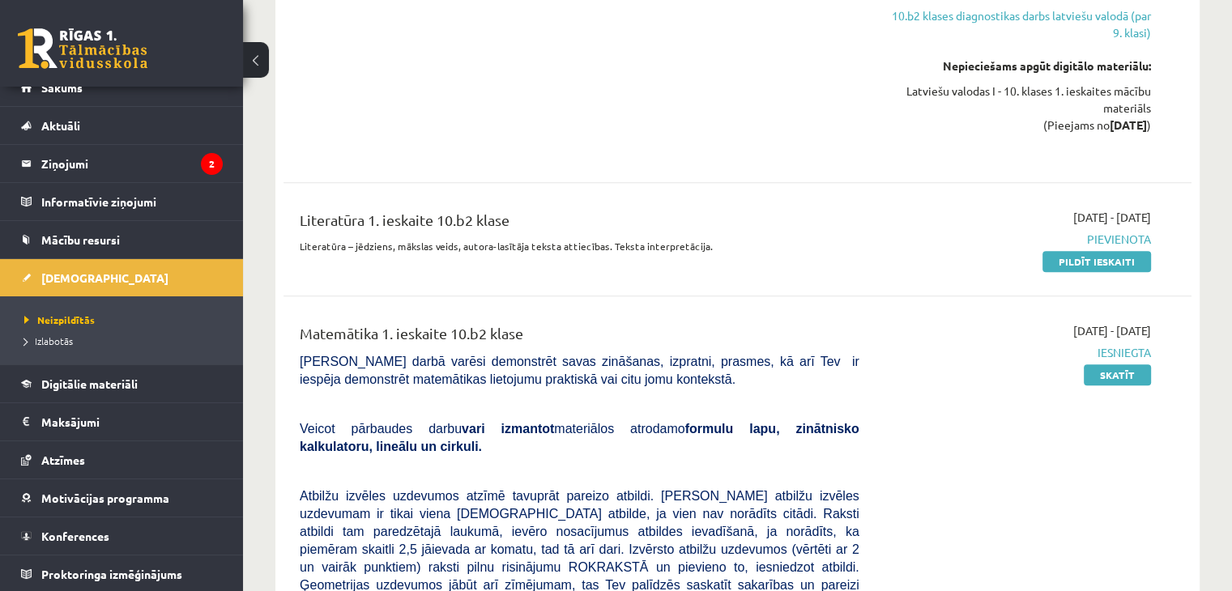
drag, startPoint x: 1075, startPoint y: 247, endPoint x: 702, endPoint y: 85, distance: 407.1
click at [1075, 251] on link "Pildīt ieskaiti" at bounding box center [1097, 261] width 109 height 21
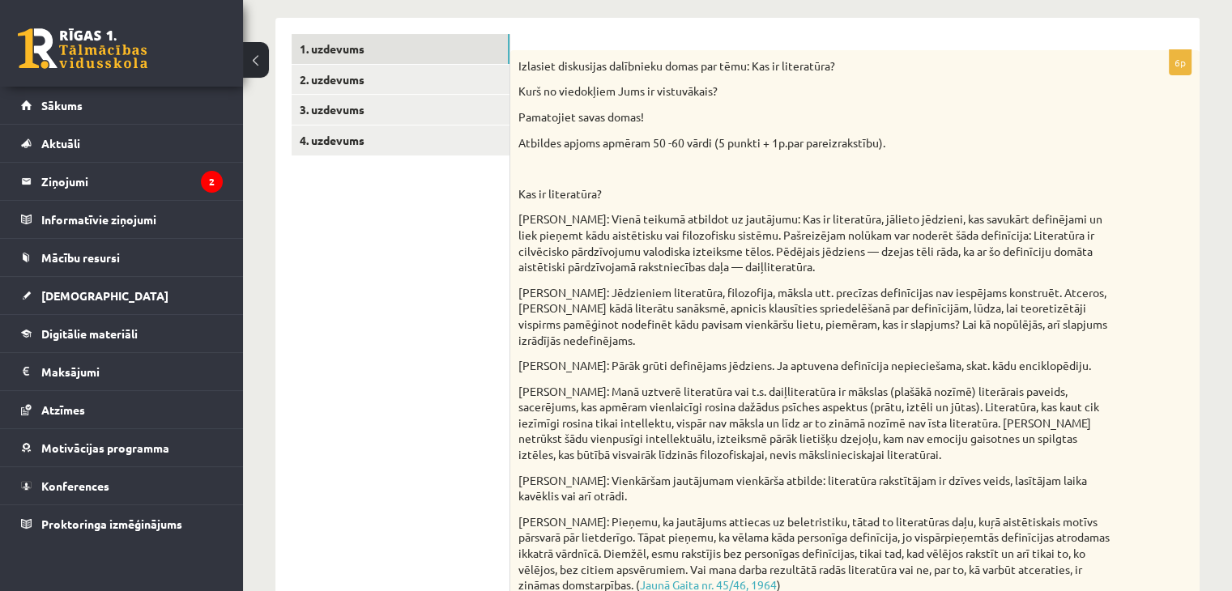
scroll to position [282, 0]
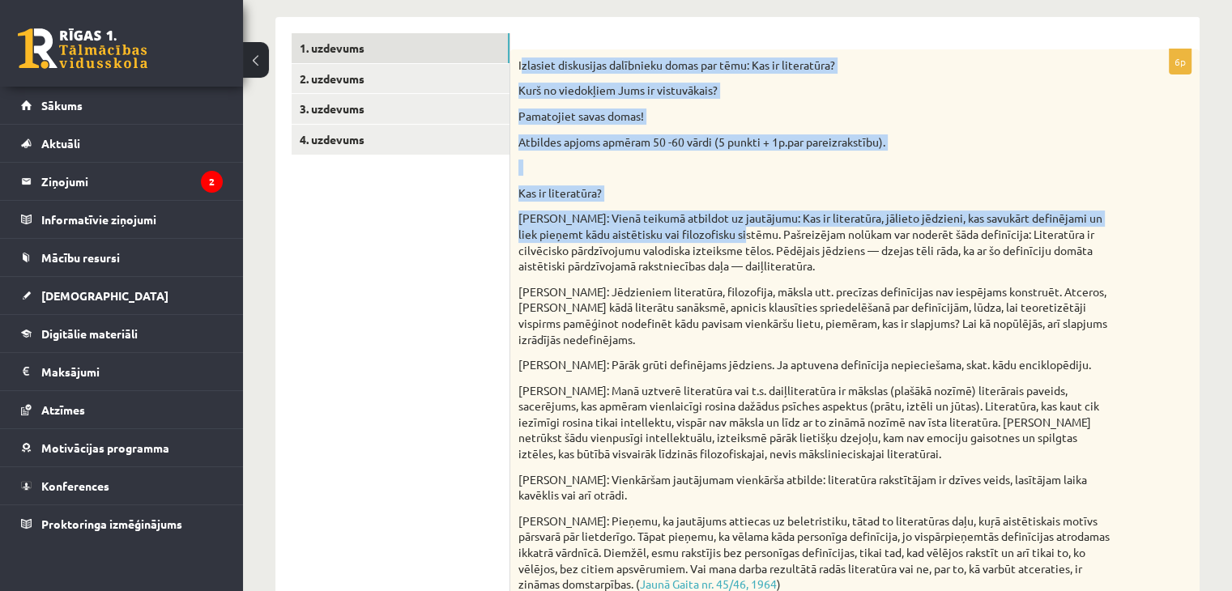
drag, startPoint x: 522, startPoint y: 46, endPoint x: 726, endPoint y: 234, distance: 277.5
click at [726, 234] on div "6p Izlasiet diskusijas dalībnieku domas par tēmu: Kas ir literatūra? Kurš no vi…" at bounding box center [854, 506] width 689 height 979
click at [714, 173] on p at bounding box center [814, 168] width 592 height 16
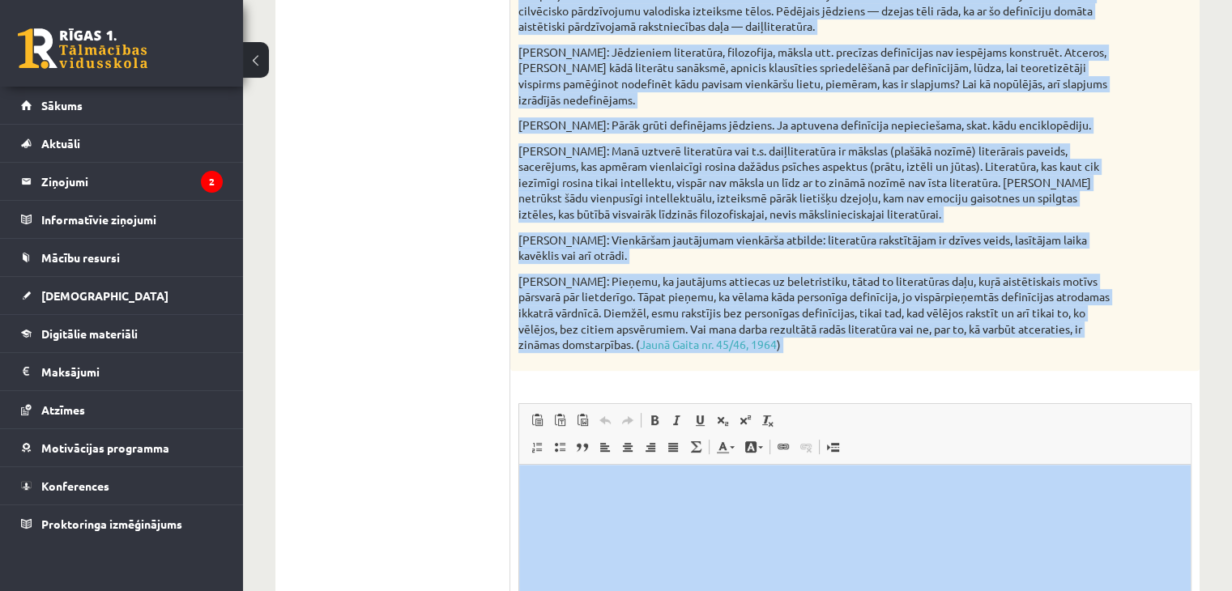
scroll to position [535, 0]
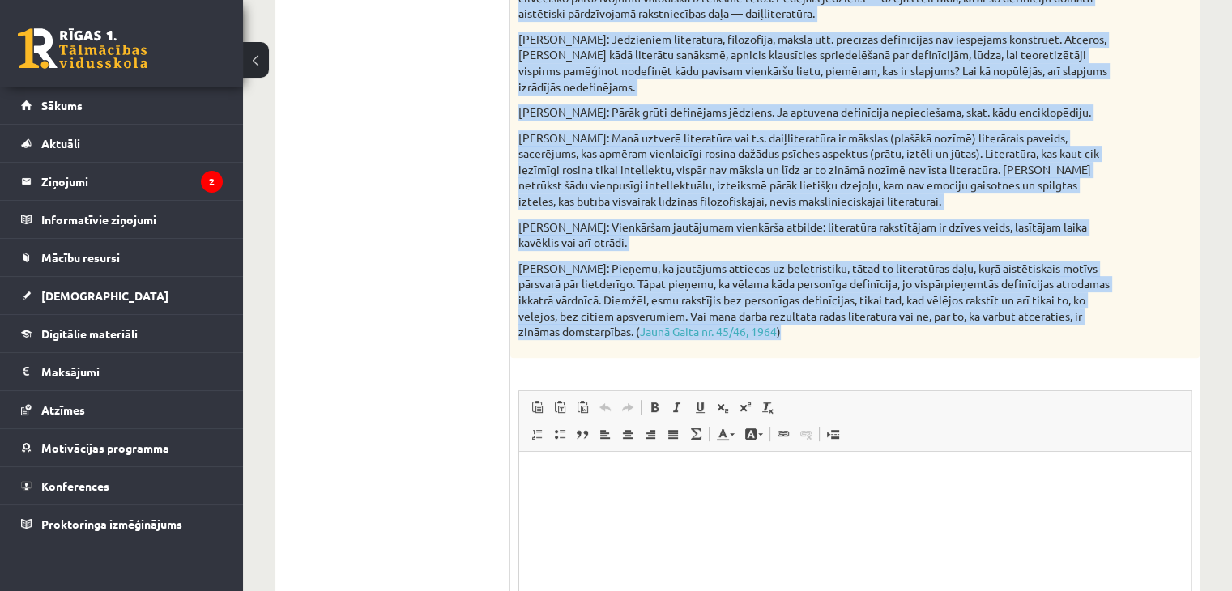
drag, startPoint x: 519, startPoint y: 46, endPoint x: 1021, endPoint y: 344, distance: 583.4
click at [1021, 344] on div "6p Izlasiet diskusijas dalībnieku domas par tēmu: Kas ir literatūra? Kurš no vi…" at bounding box center [854, 253] width 689 height 979
copy div "Izlasiet diskusijas dalībnieku domas par tēmu: Kas ir literatūra? Kurš no viedo…"
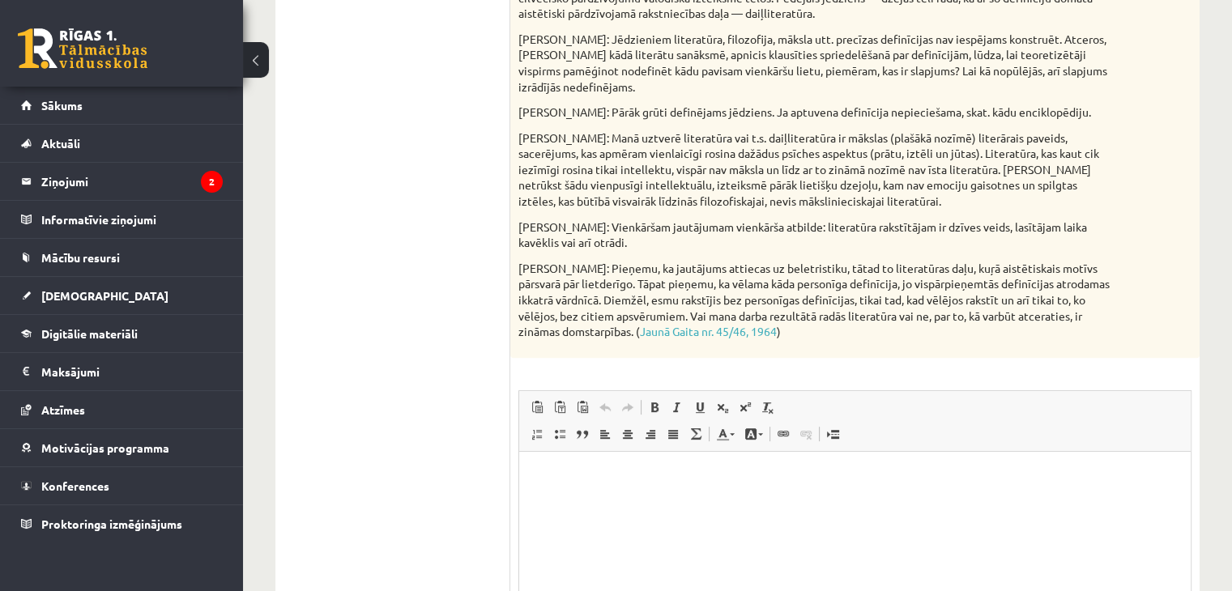
click at [410, 203] on ul "1. uzdevums 2. uzdevums 3. uzdevums 4. uzdevums" at bounding box center [401, 253] width 219 height 947
click at [613, 463] on html at bounding box center [855, 475] width 672 height 49
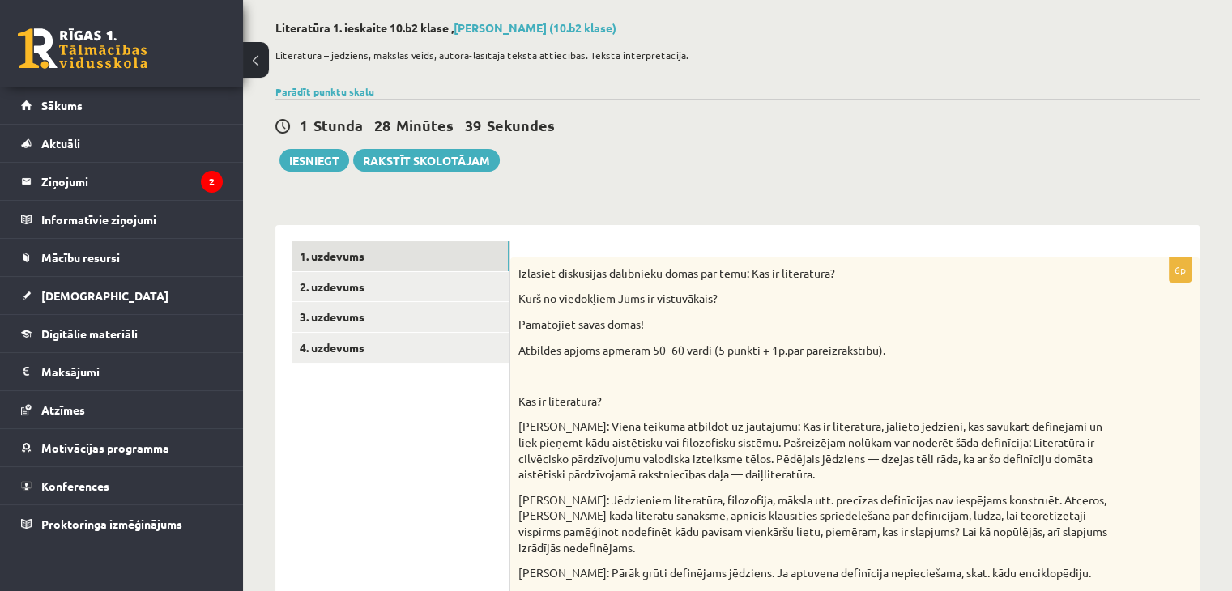
scroll to position [78, 0]
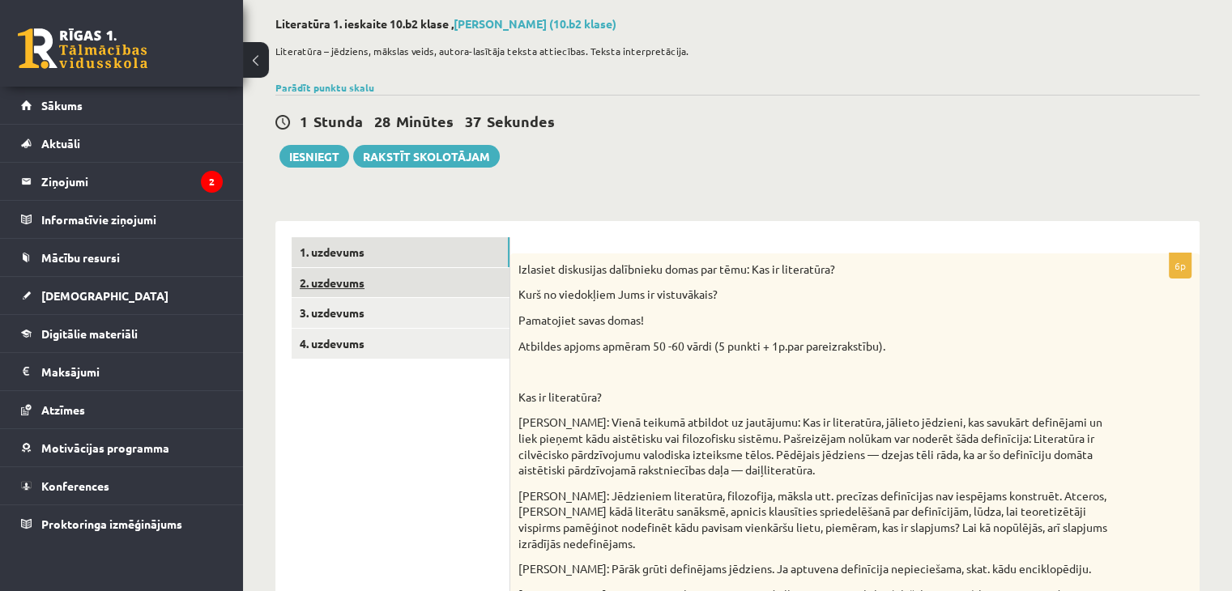
click at [355, 271] on link "2. uzdevums" at bounding box center [401, 283] width 218 height 30
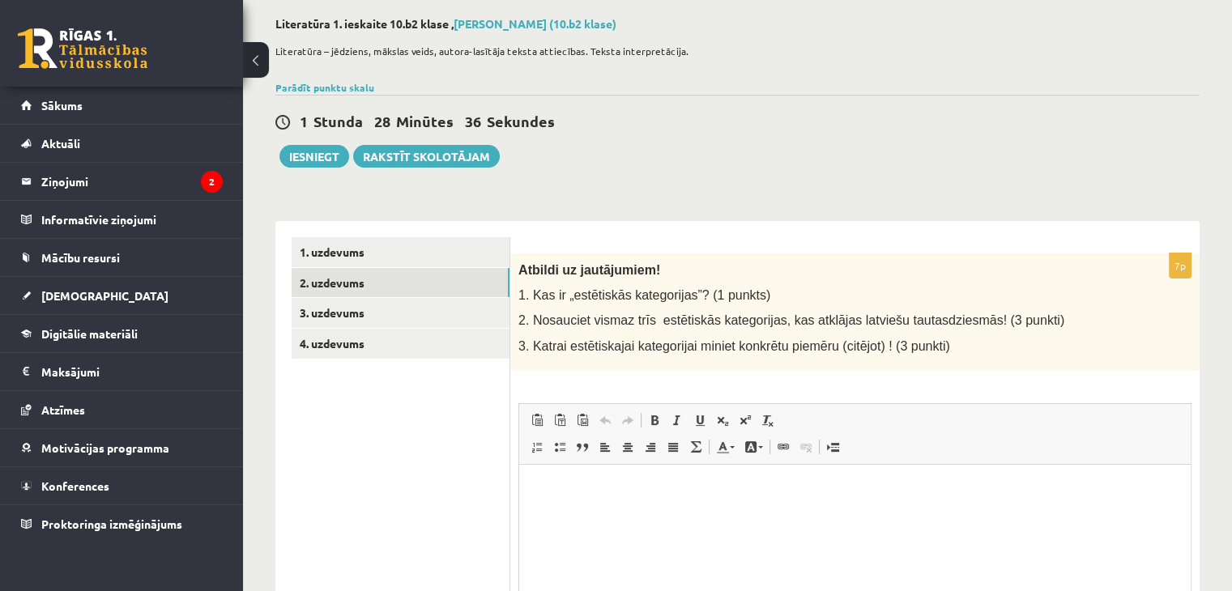
scroll to position [0, 0]
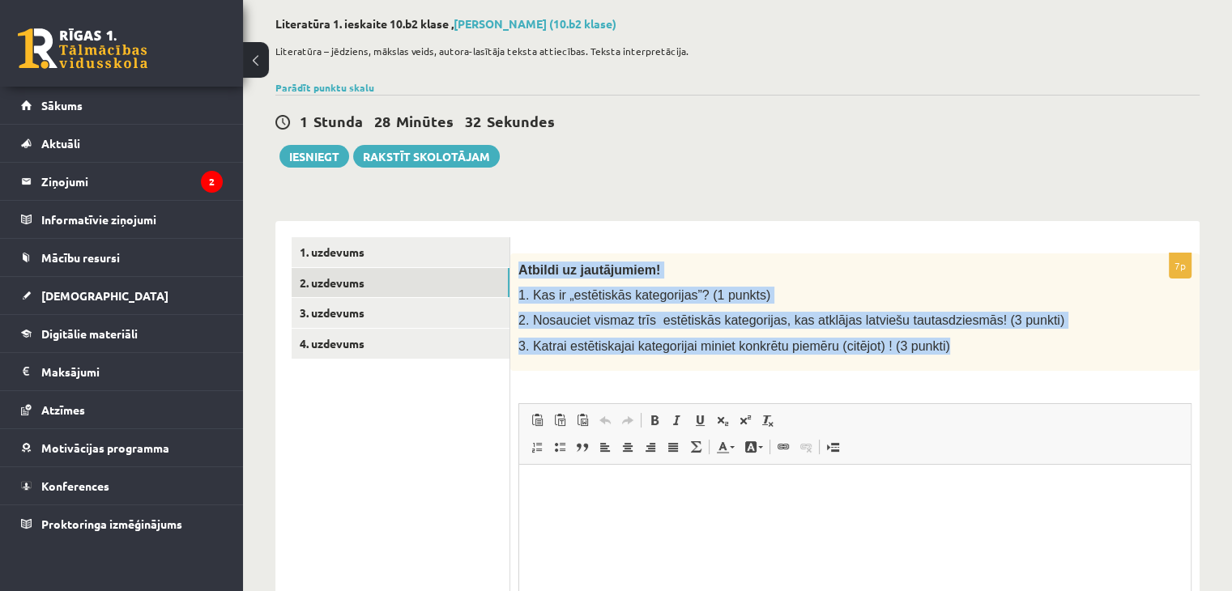
drag, startPoint x: 520, startPoint y: 262, endPoint x: 983, endPoint y: 357, distance: 472.4
click at [983, 357] on div "Atbildi uz jautājumiem! 1. Kas ir „estētiskās kategorijas”? (1 punkts) 2. Nosau…" at bounding box center [854, 312] width 689 height 117
copy div "Atbildi uz jautājumiem! 1. Kas ir „estētiskās kategorijas”? (1 punkts) 2. Nosau…"
click at [801, 270] on p "Atbildi uz jautājumiem!" at bounding box center [814, 270] width 592 height 17
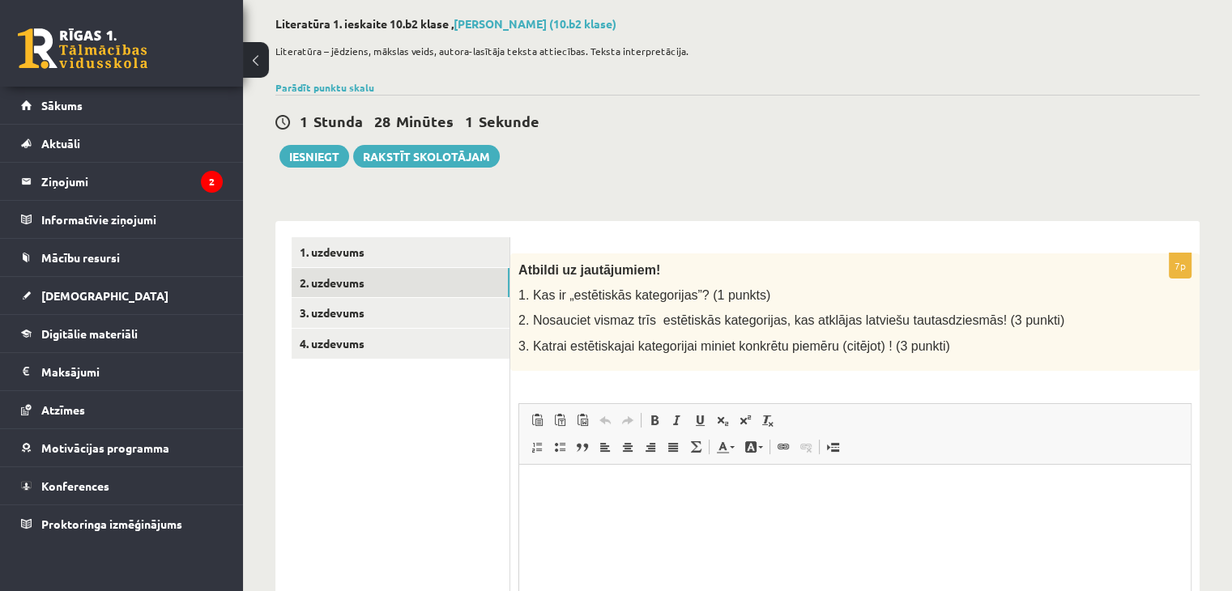
click at [685, 502] on html at bounding box center [855, 488] width 672 height 49
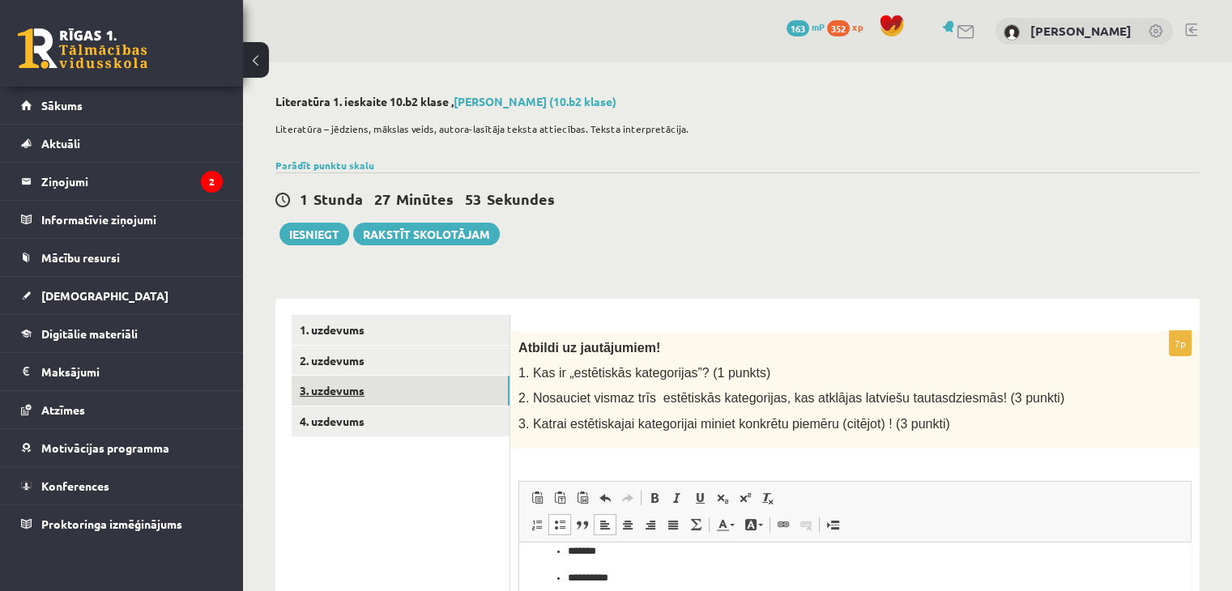
click at [325, 390] on link "3. uzdevums" at bounding box center [401, 391] width 218 height 30
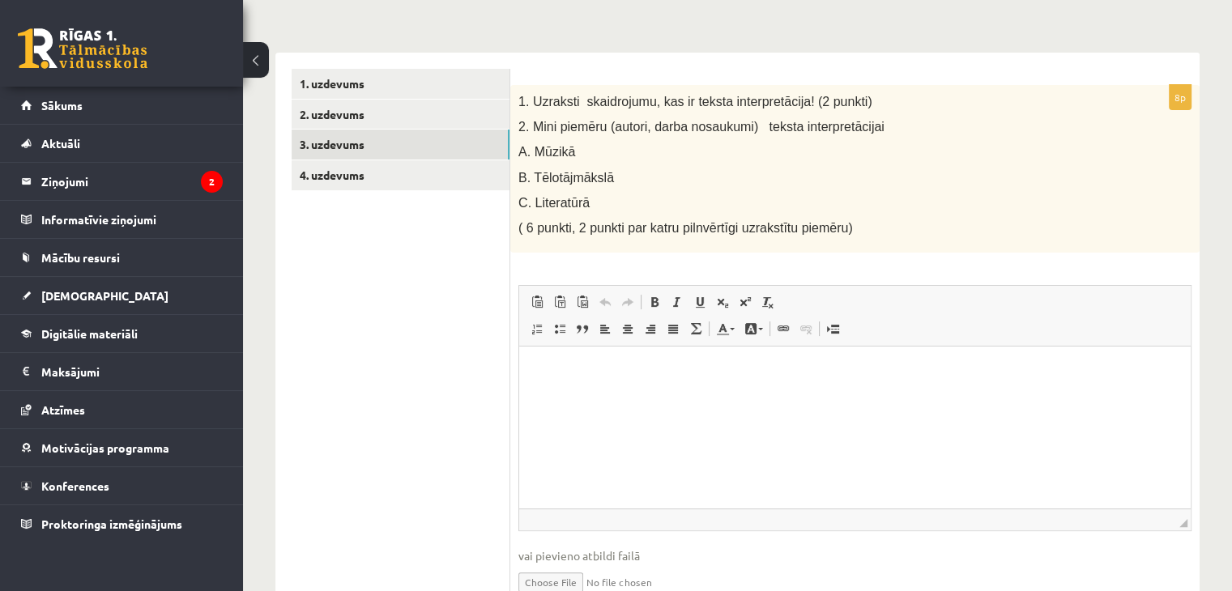
scroll to position [250, 0]
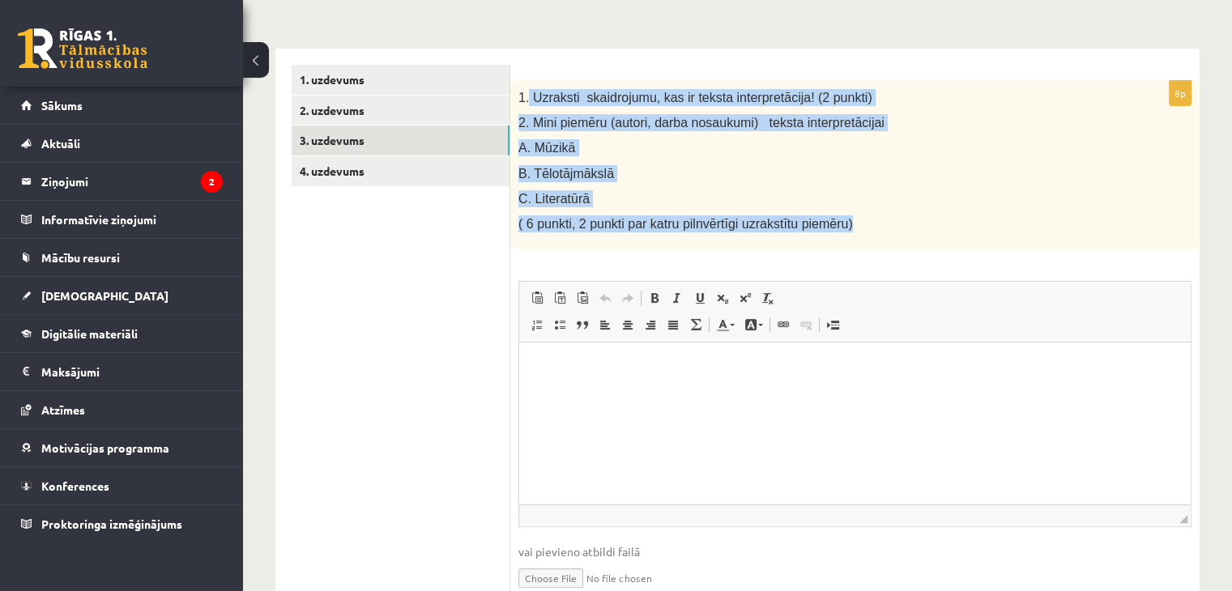
drag, startPoint x: 528, startPoint y: 78, endPoint x: 856, endPoint y: 224, distance: 358.6
click at [856, 224] on form "8p 1. Uzraksti skaidrojumu, kas ir teksta interpretācija! (2 punkti) 2. Mini pi…" at bounding box center [855, 342] width 657 height 554
copy div "Uzraksti skaidrojumu, kas ir teksta interpretācija! (2 punkti) 2. Mini piemēru …"
click at [822, 148] on p "A. Mūzikā" at bounding box center [814, 147] width 592 height 17
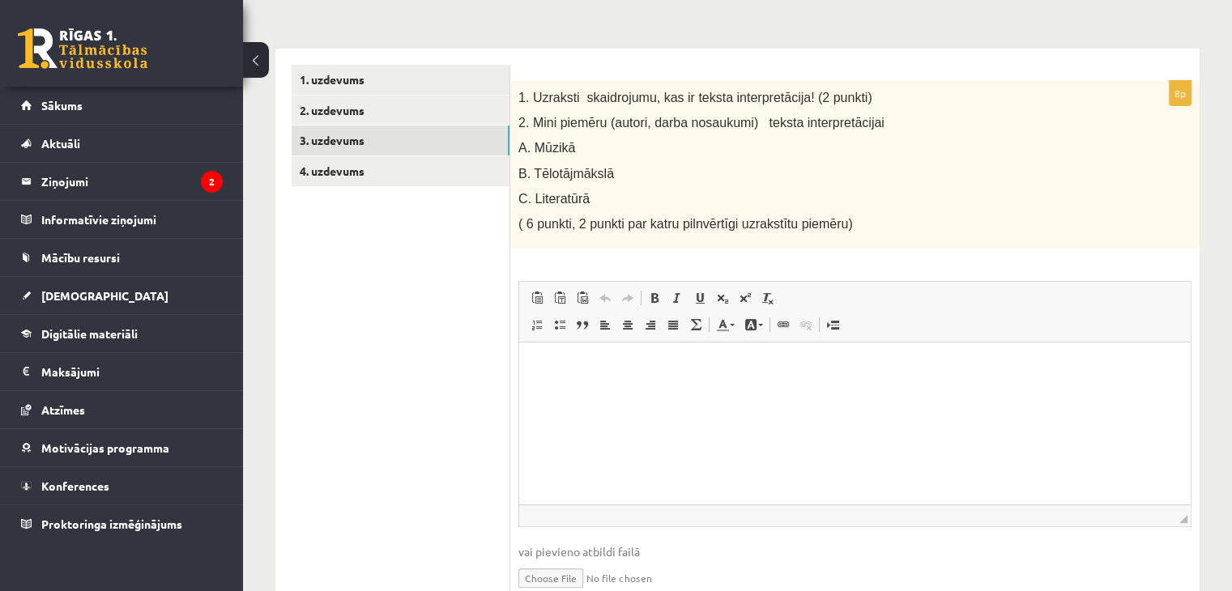
click at [558, 392] on html at bounding box center [855, 367] width 672 height 49
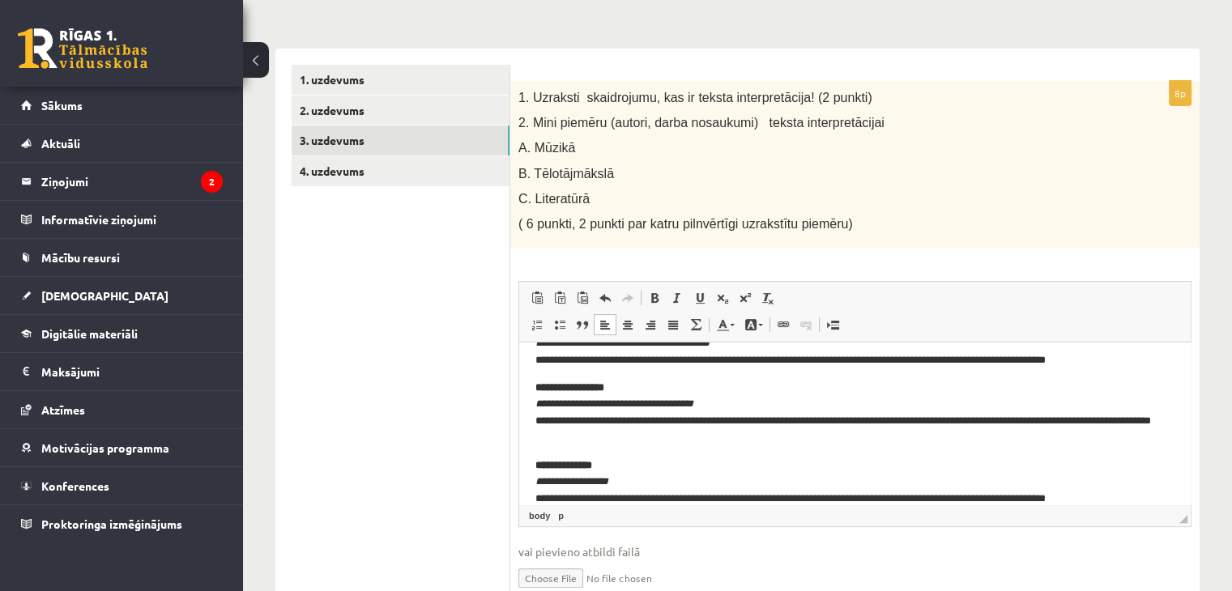
scroll to position [253, 0]
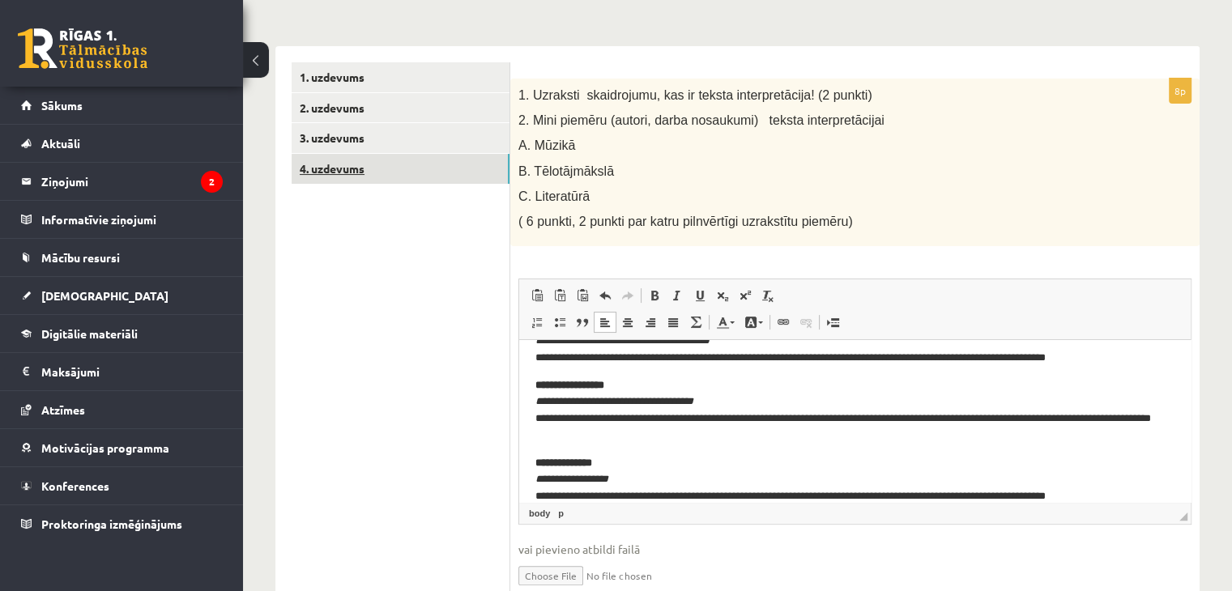
click at [307, 163] on link "4. uzdevums" at bounding box center [401, 169] width 218 height 30
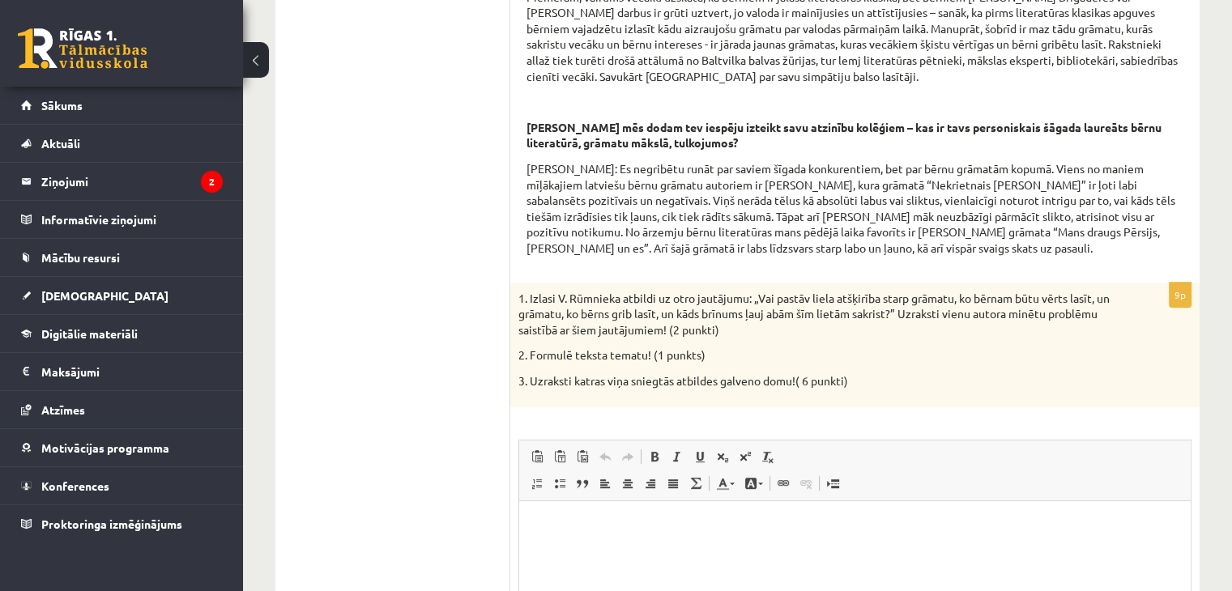
scroll to position [634, 0]
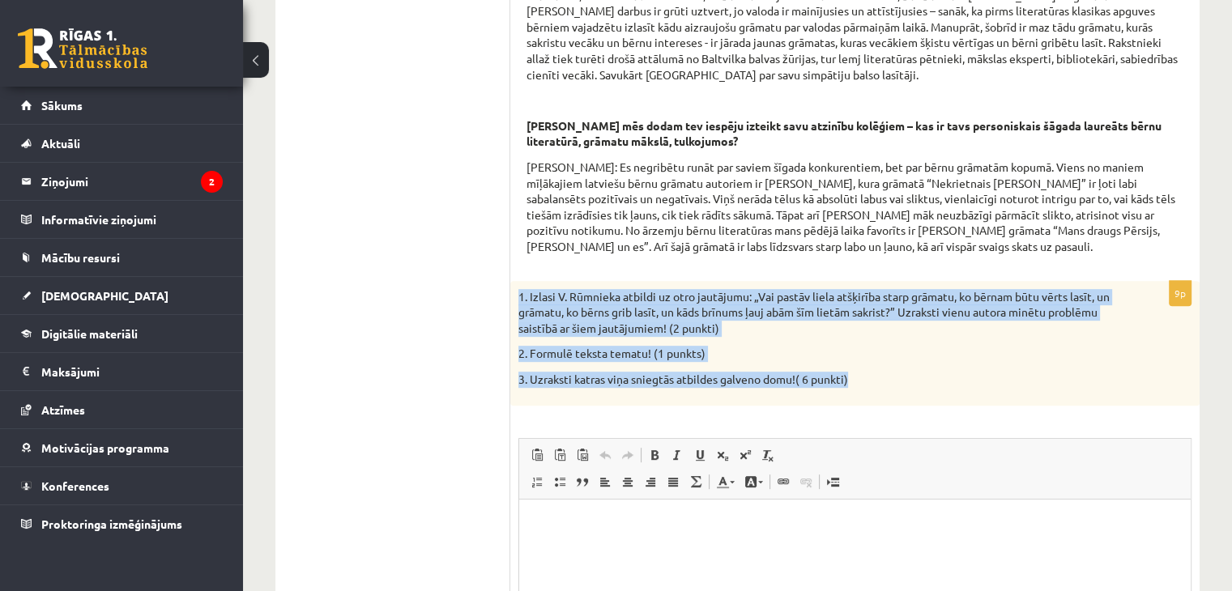
drag, startPoint x: 514, startPoint y: 274, endPoint x: 891, endPoint y: 385, distance: 393.5
click at [891, 385] on div "Izlasi interviju ar Valdi Rūmnieku kultūras portālā www.satori.lv un veic uzdev…" at bounding box center [854, 228] width 689 height 1126
copy div "1. Izlasi V. Rūmnieka atbildi uz otro jautājumu: „Vai pastāv liela atšķirība st…"
click at [743, 352] on p "2. Formulē teksta tematu! (1 punkts)" at bounding box center [814, 354] width 592 height 16
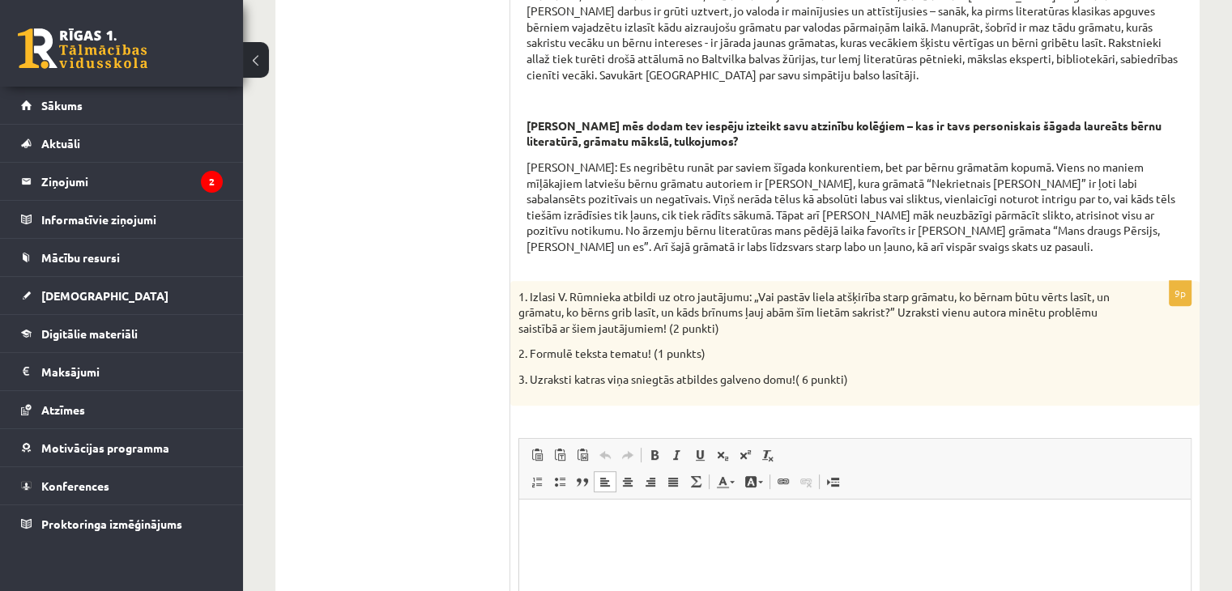
click at [668, 523] on p "Rich Text Editor, wiswyg-editor-user-answer-47433849082060" at bounding box center [855, 523] width 639 height 17
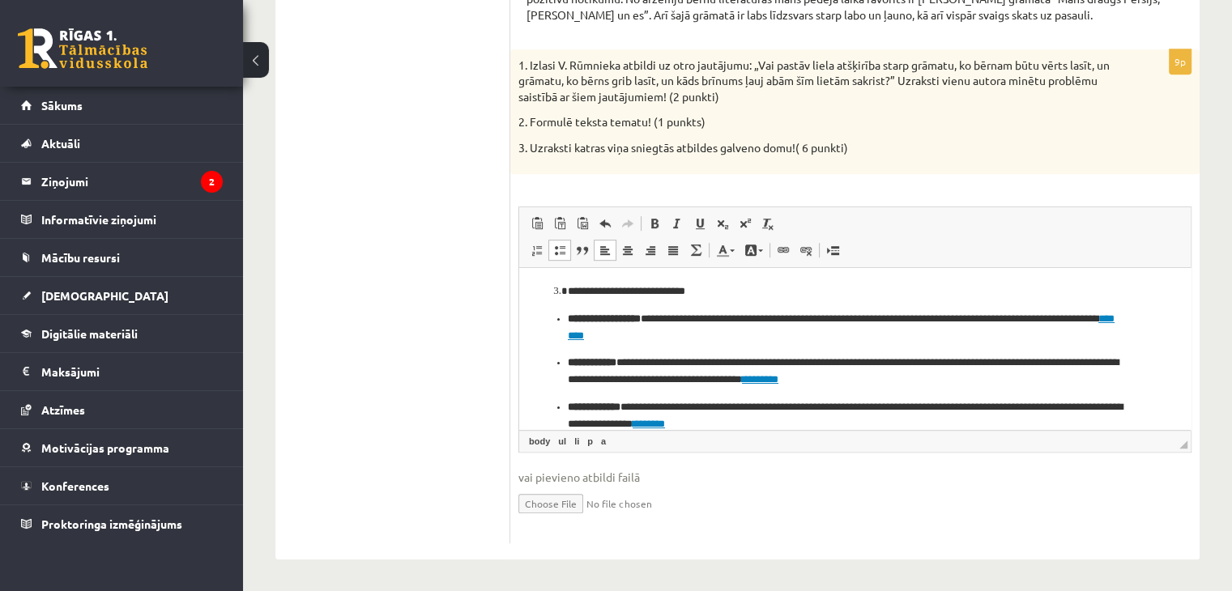
scroll to position [73, 0]
click at [895, 384] on p "**********" at bounding box center [849, 370] width 562 height 34
click at [640, 339] on p "**********" at bounding box center [849, 326] width 562 height 34
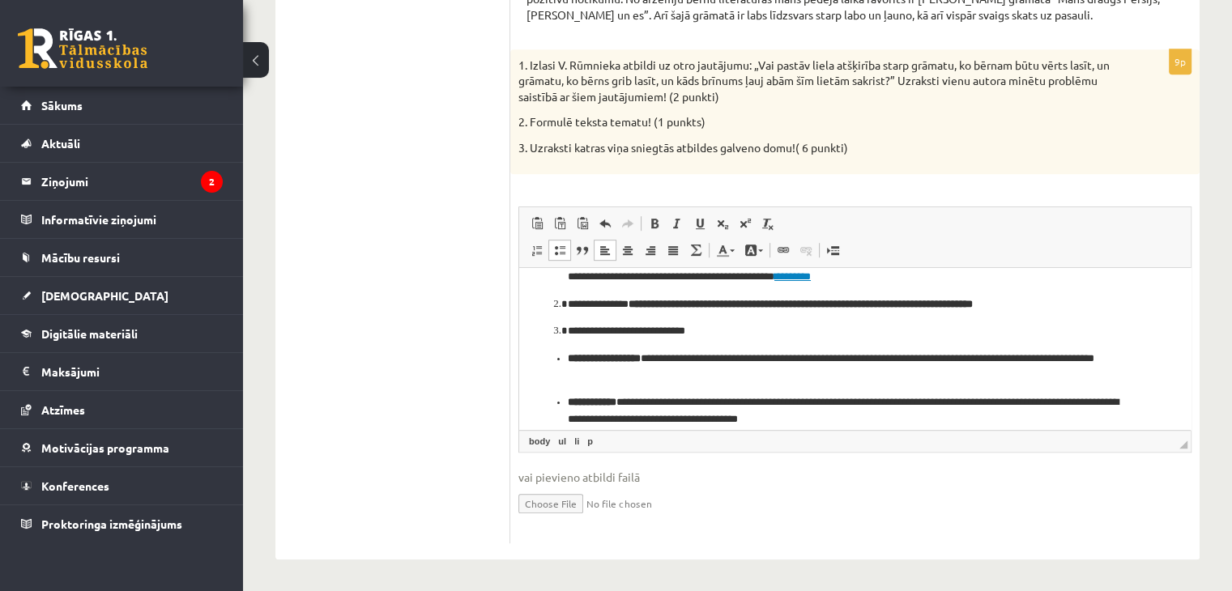
scroll to position [0, 0]
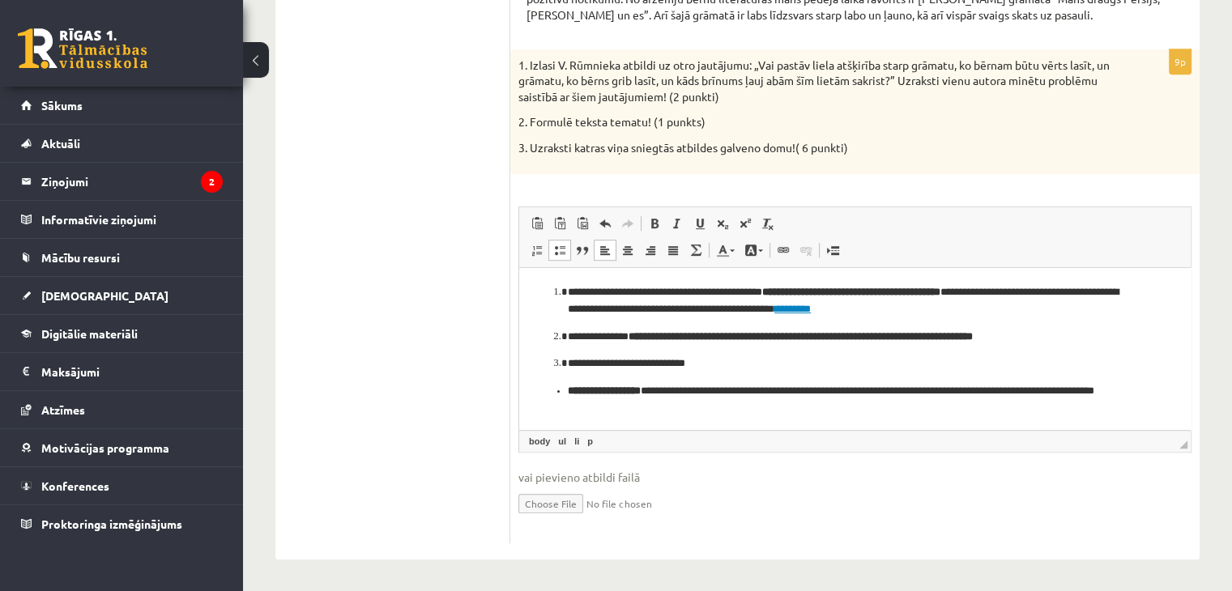
click at [931, 309] on p "**********" at bounding box center [849, 301] width 562 height 34
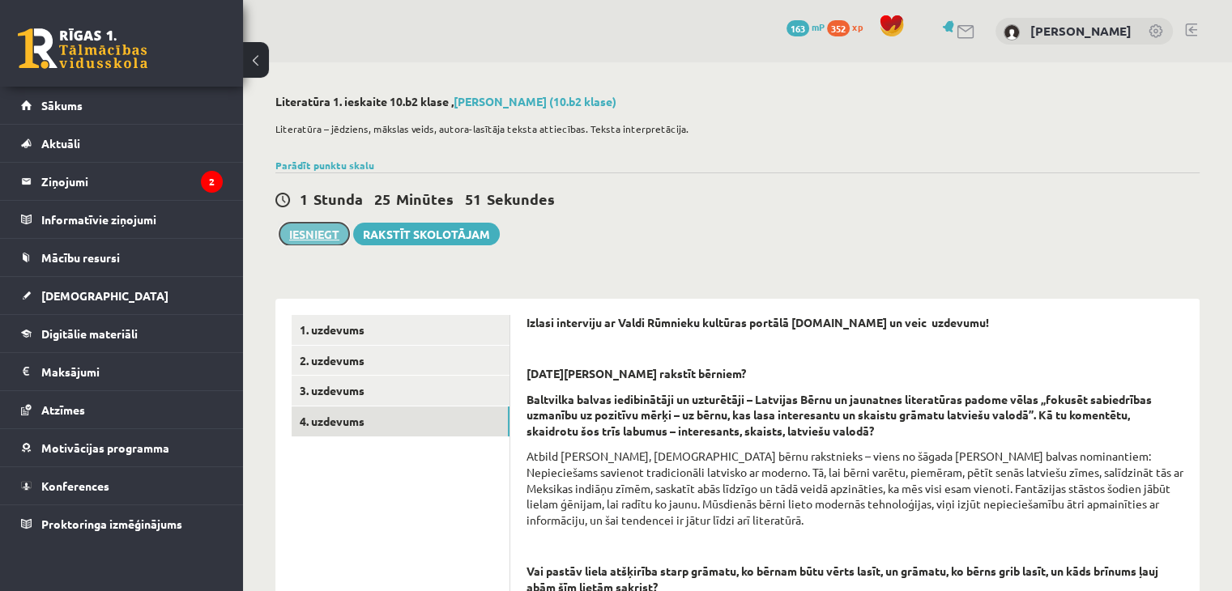
click at [326, 237] on button "Iesniegt" at bounding box center [315, 234] width 70 height 23
